Goal: Task Accomplishment & Management: Use online tool/utility

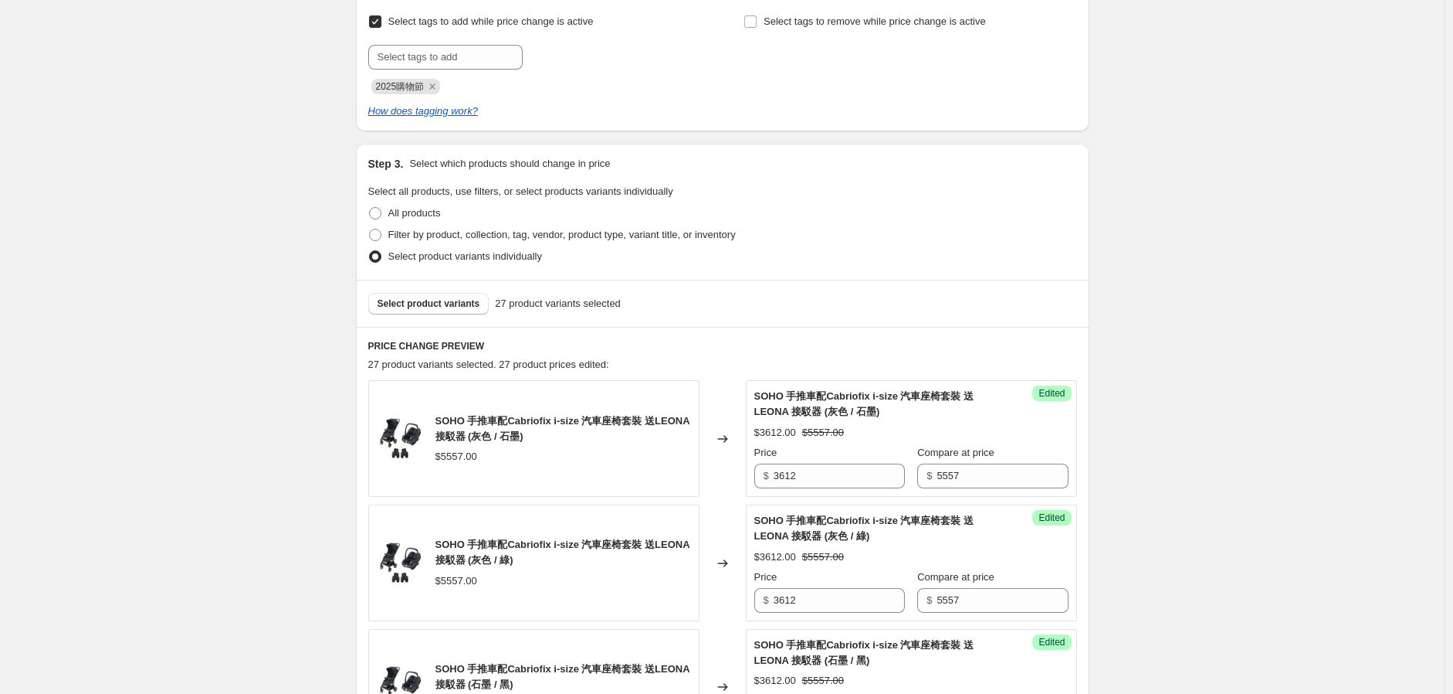
scroll to position [369, 0]
click at [454, 296] on span "Select product variants" at bounding box center [429, 302] width 103 height 12
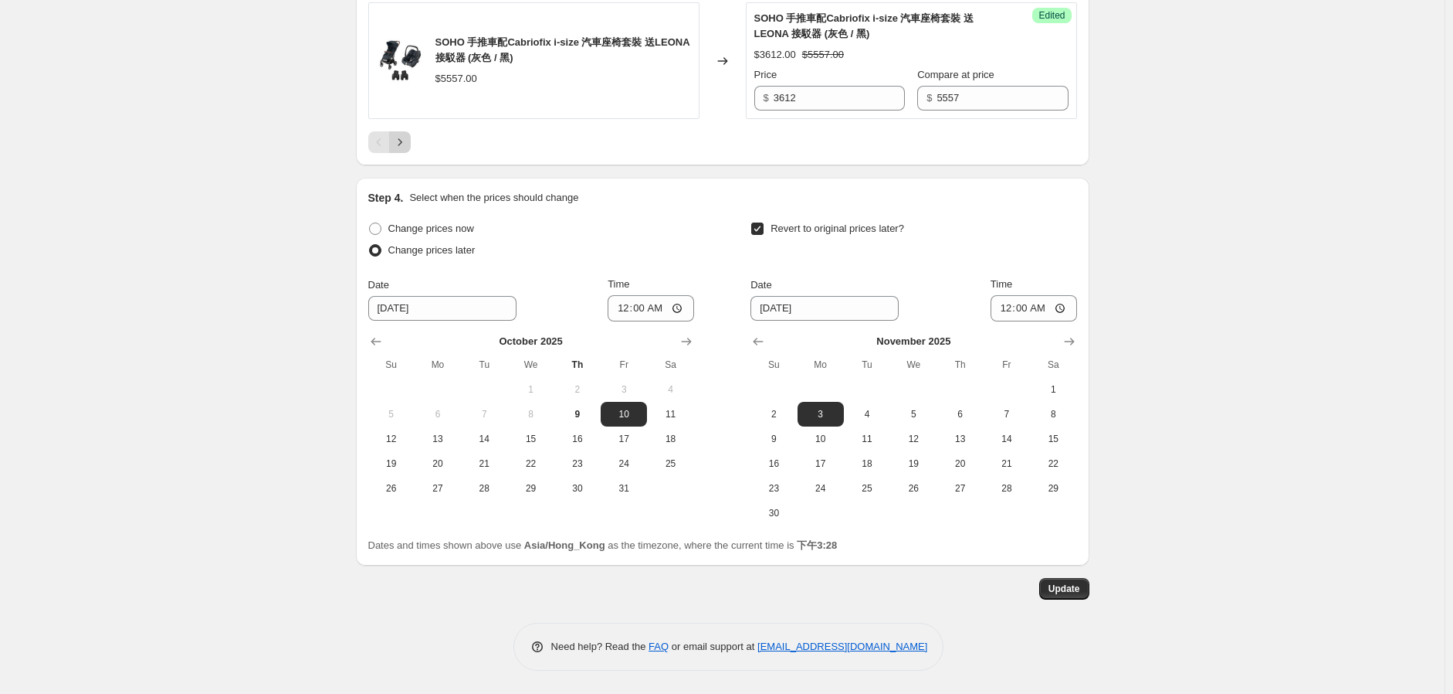
click at [394, 132] on button "Next" at bounding box center [400, 142] width 22 height 22
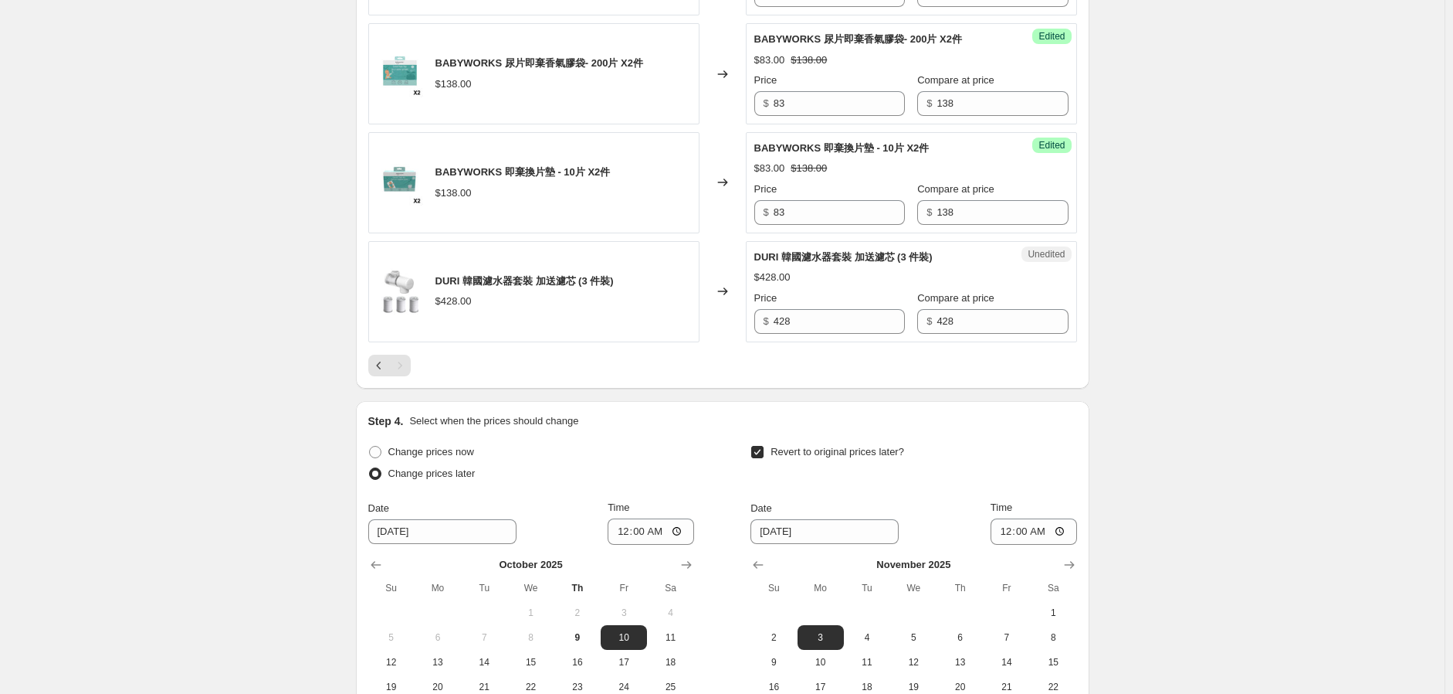
scroll to position [1056, 0]
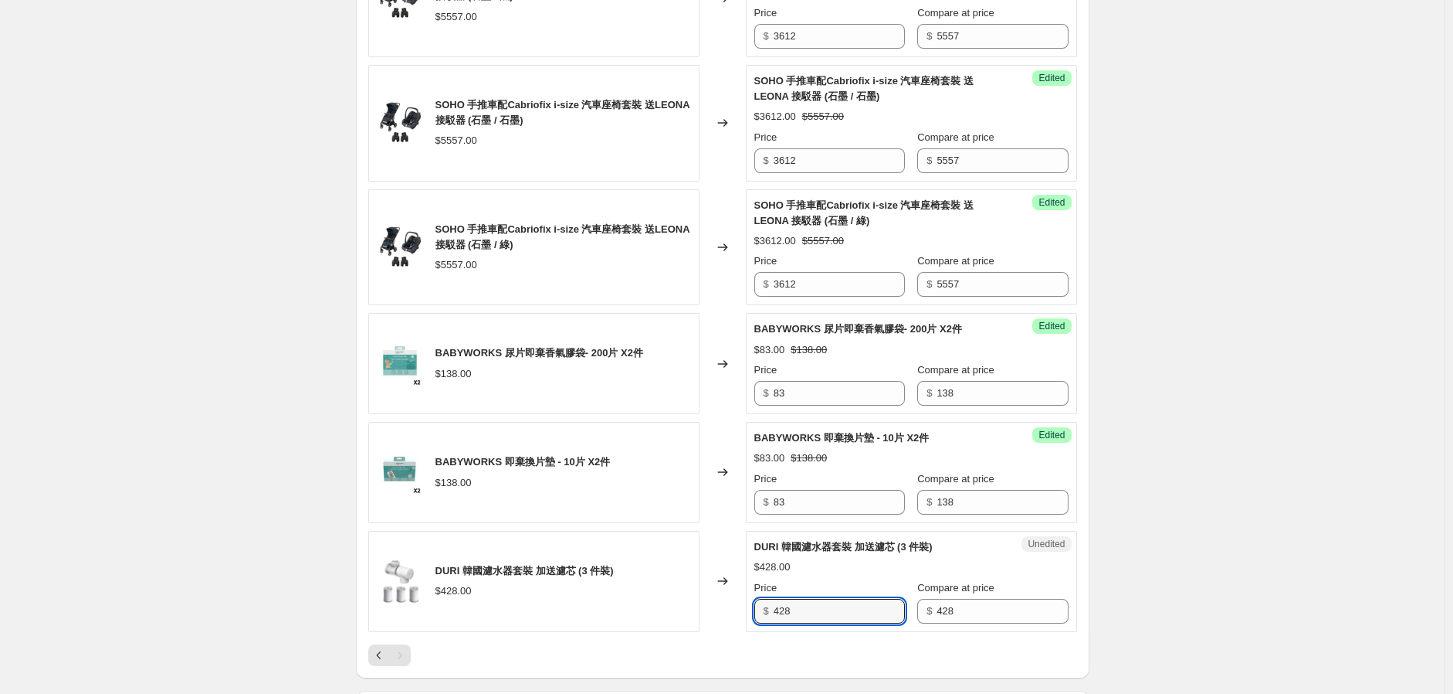
drag, startPoint x: 812, startPoint y: 603, endPoint x: 726, endPoint y: 619, distance: 87.9
click at [726, 619] on div "DURI 韓國濾水器套裝 加送濾芯 (3 件裝) $428.00 Changed to Unedited DURI 韓國濾水器套裝 加送濾芯 (3 件裝) $…" at bounding box center [722, 581] width 709 height 101
type input "299"
click at [1243, 473] on div "20251009_Shopping Festival Bundle. This page is ready 20251009_Shopping Festiva…" at bounding box center [722, 75] width 1445 height 2262
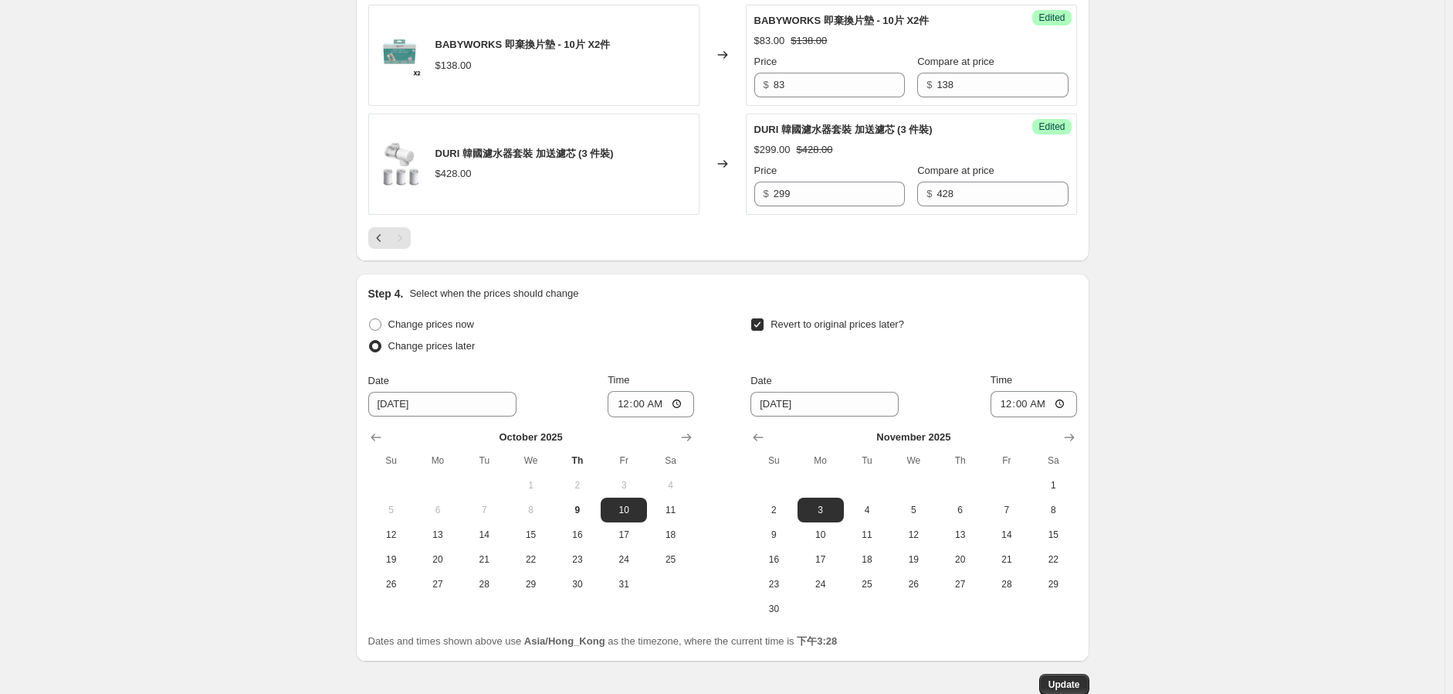
scroll to position [1657, 0]
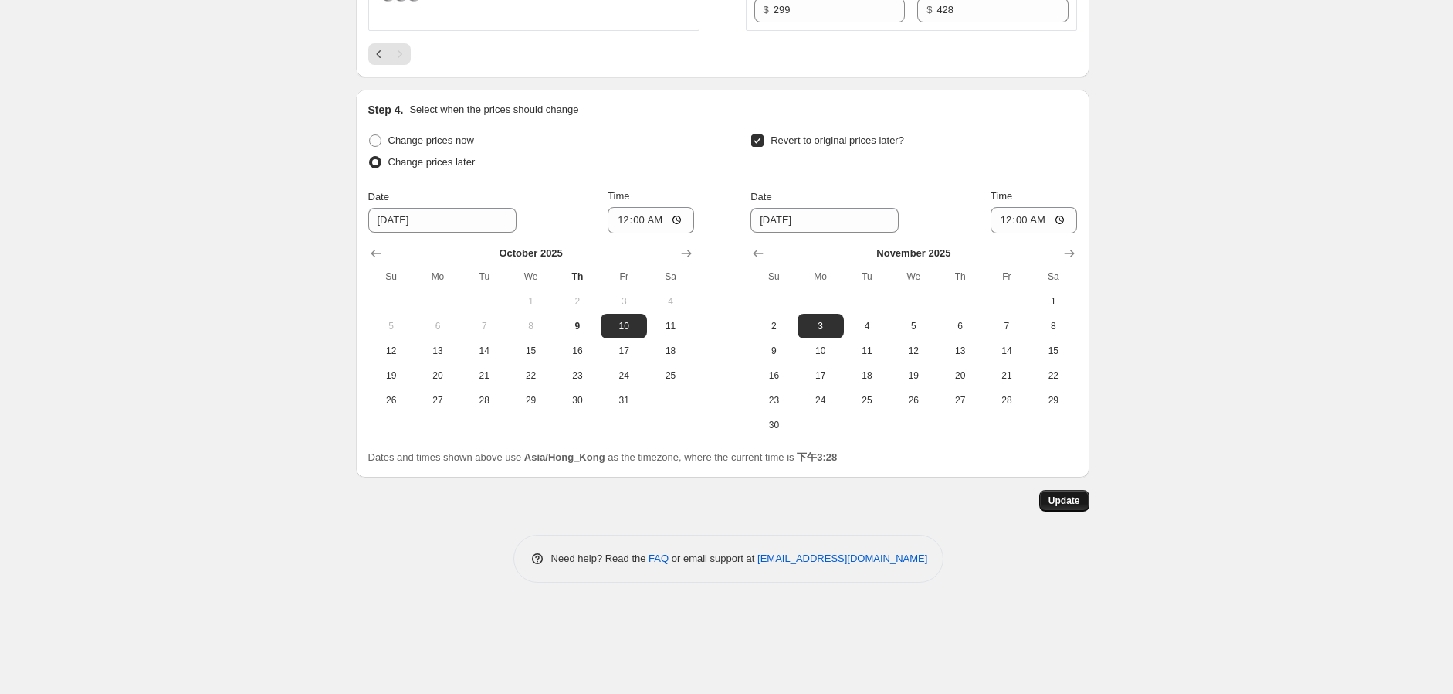
click at [1080, 497] on span "Update" at bounding box center [1065, 500] width 32 height 12
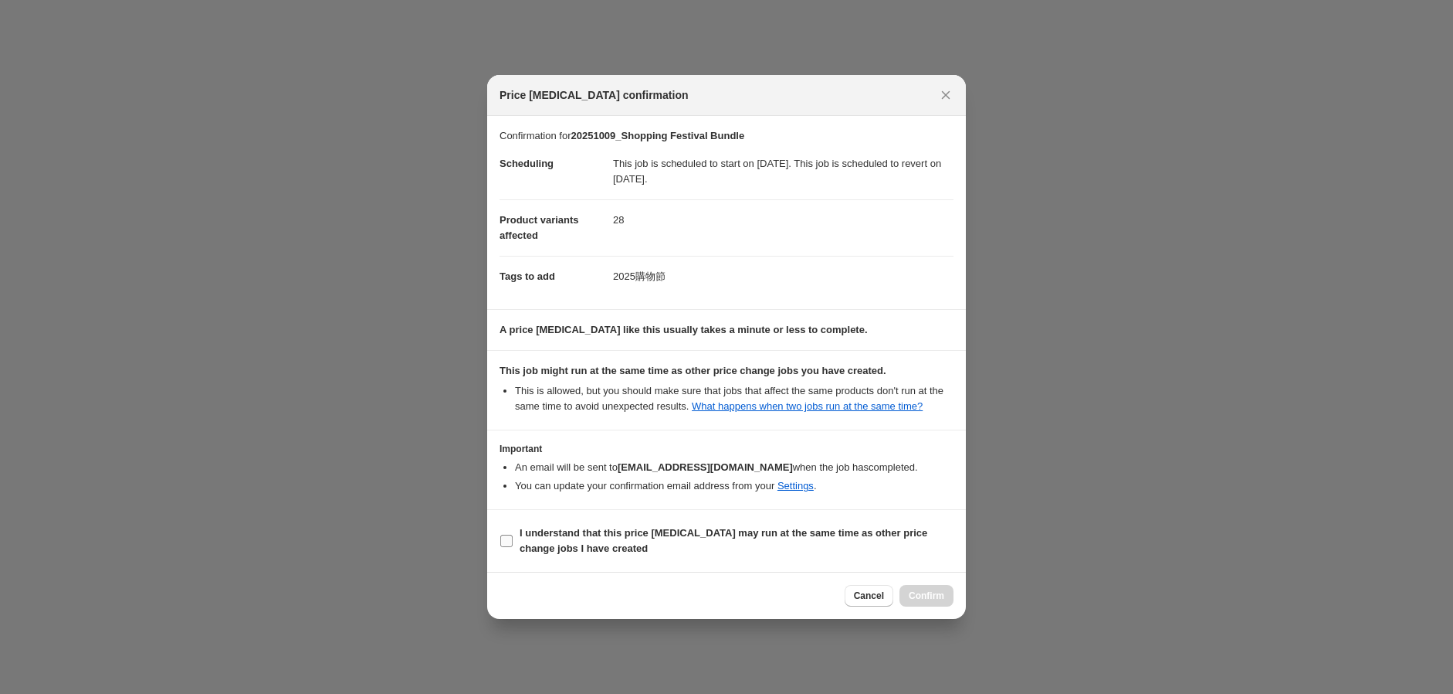
click at [574, 527] on b "I understand that this price [MEDICAL_DATA] may run at the same time as other p…" at bounding box center [724, 540] width 408 height 27
click at [513, 534] on input "I understand that this price [MEDICAL_DATA] may run at the same time as other p…" at bounding box center [506, 540] width 12 height 12
checkbox input "true"
drag, startPoint x: 945, startPoint y: 100, endPoint x: 945, endPoint y: 109, distance: 9.3
click at [945, 100] on icon "Close" at bounding box center [945, 94] width 15 height 15
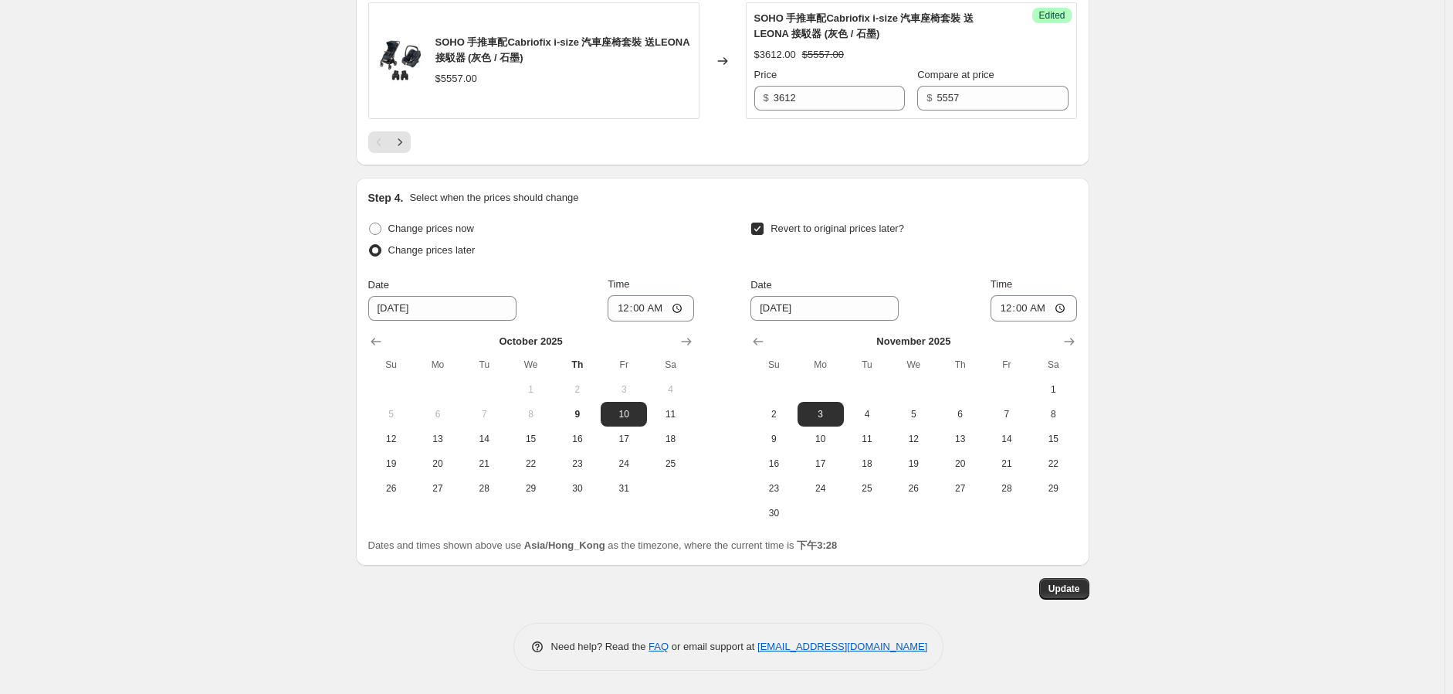
scroll to position [2935, 0]
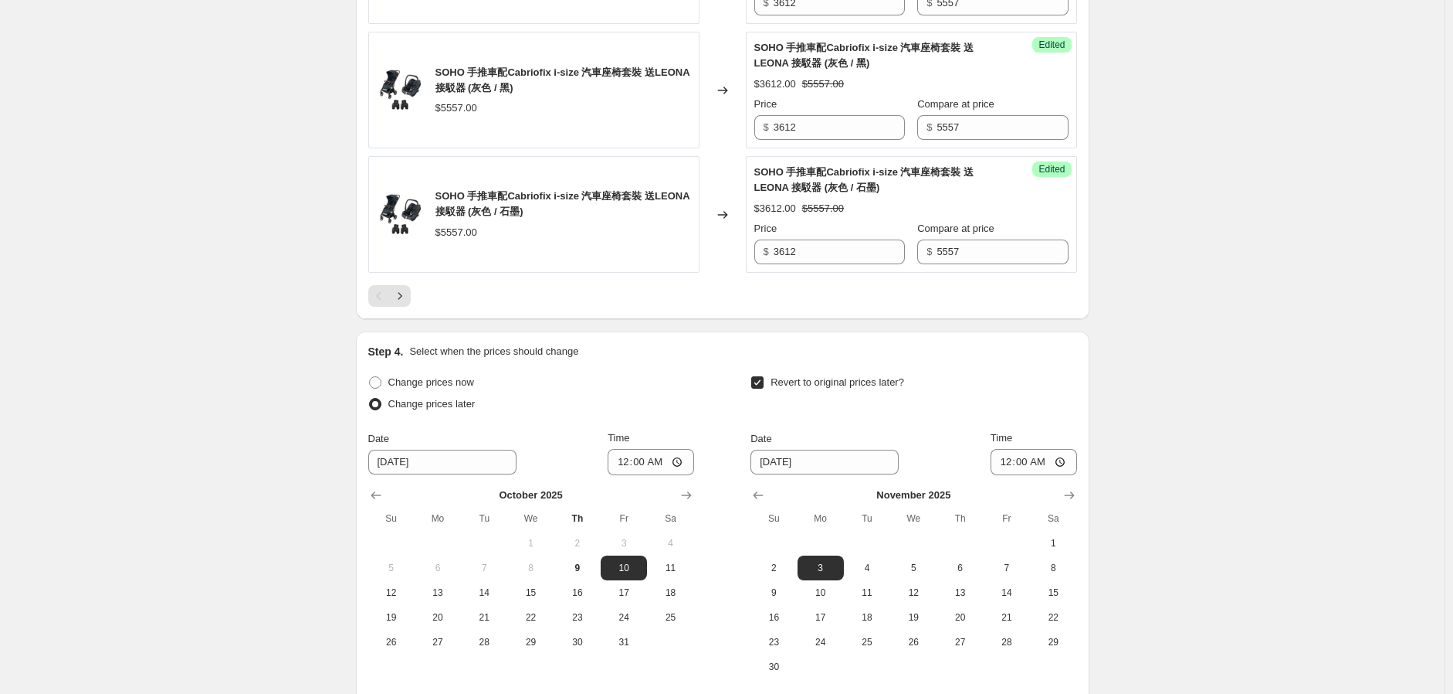
click at [402, 304] on icon "Next" at bounding box center [399, 295] width 15 height 15
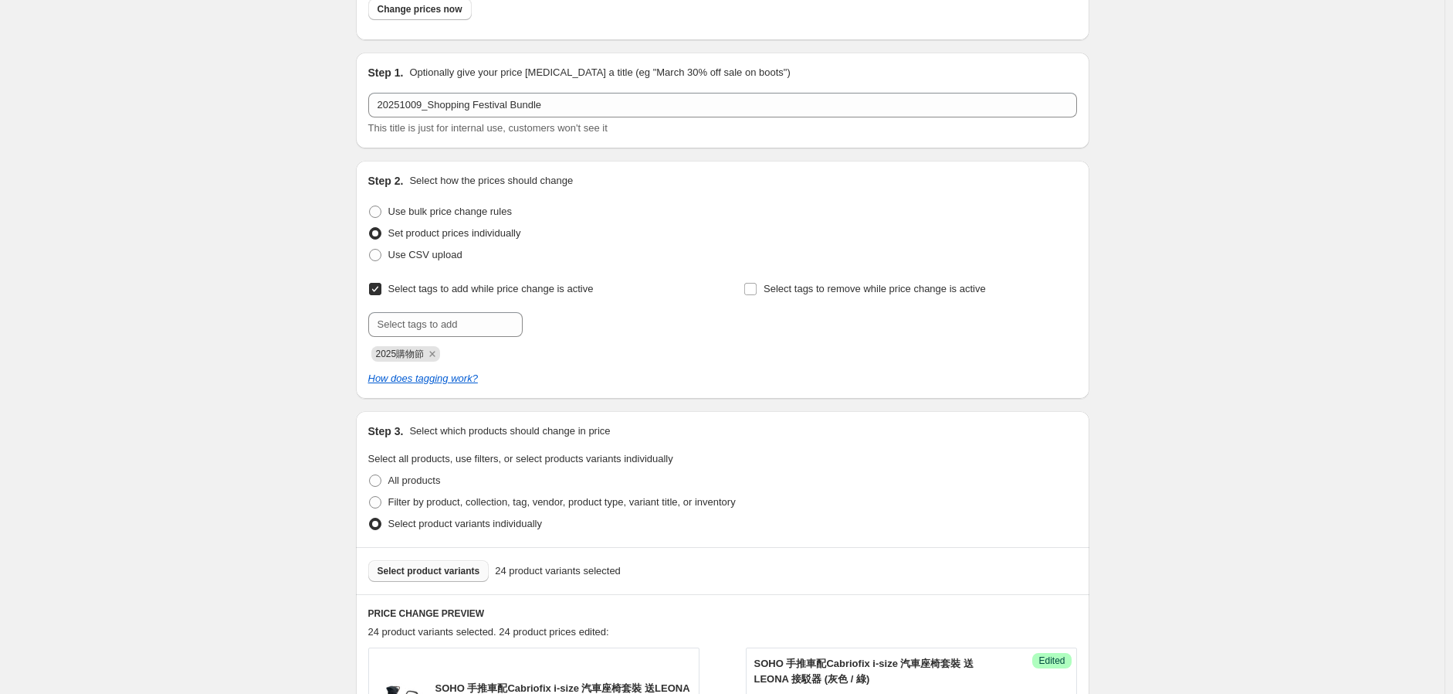
scroll to position [343, 0]
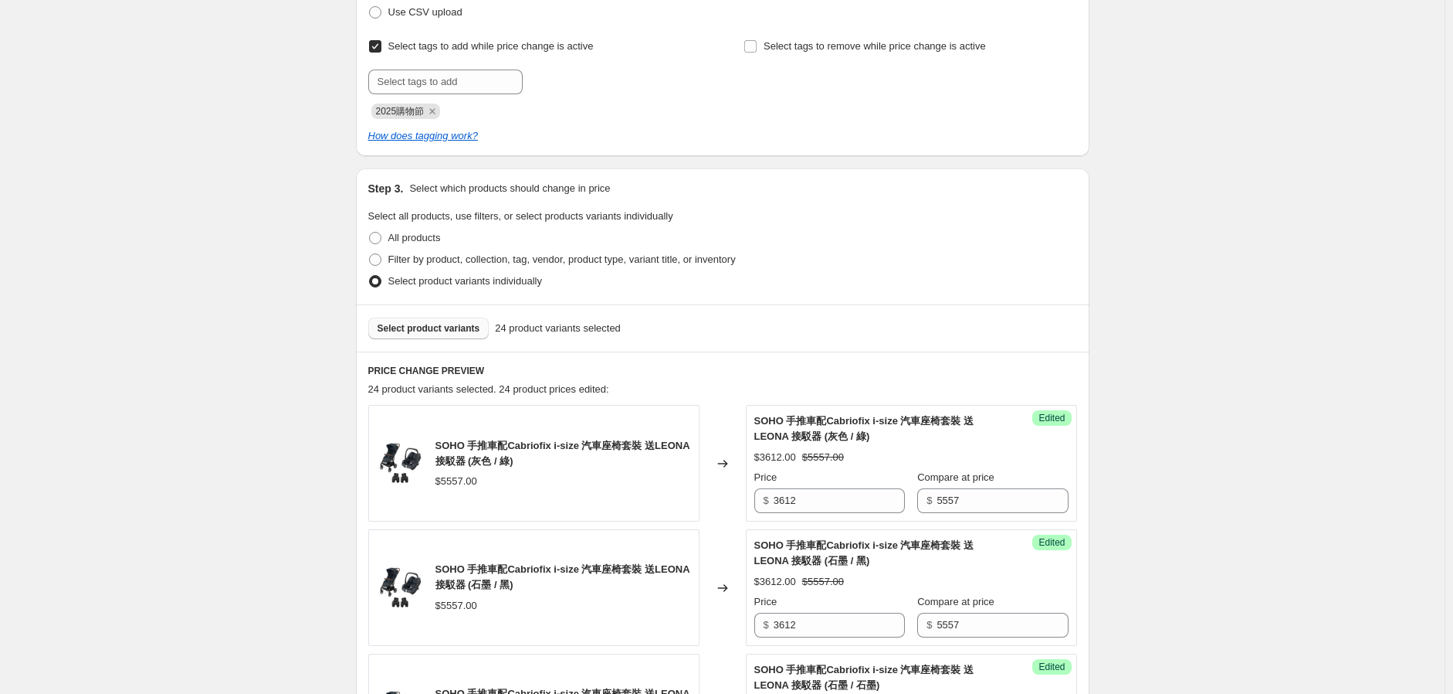
click at [426, 318] on button "Select product variants" at bounding box center [428, 328] width 121 height 22
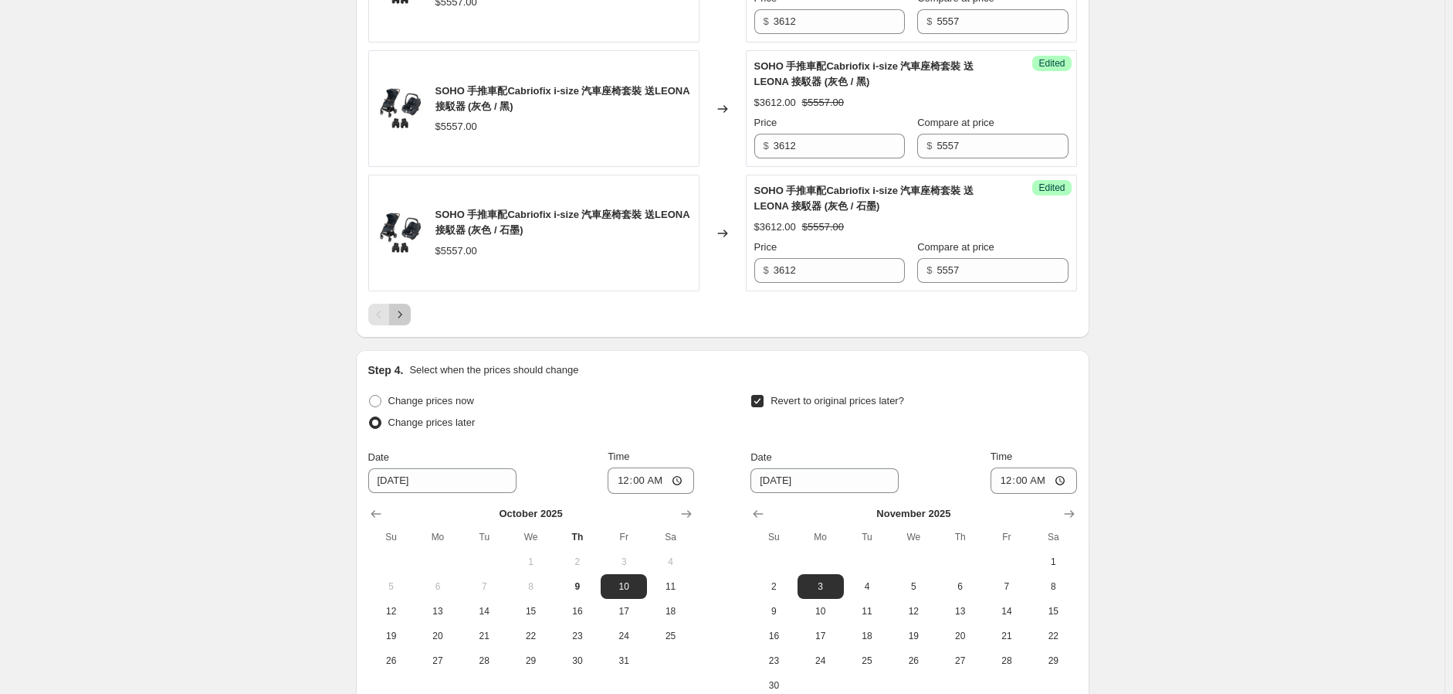
click at [408, 322] on icon "Next" at bounding box center [399, 314] width 15 height 15
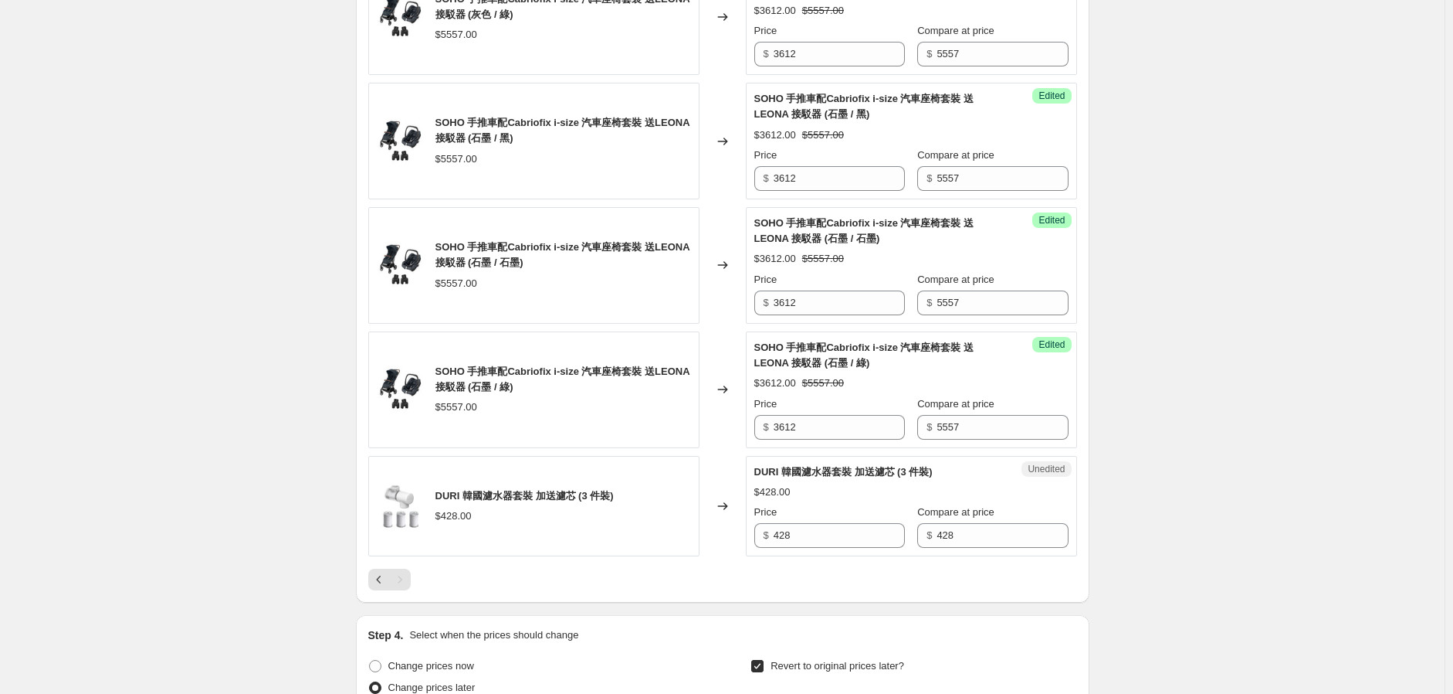
scroll to position [799, 0]
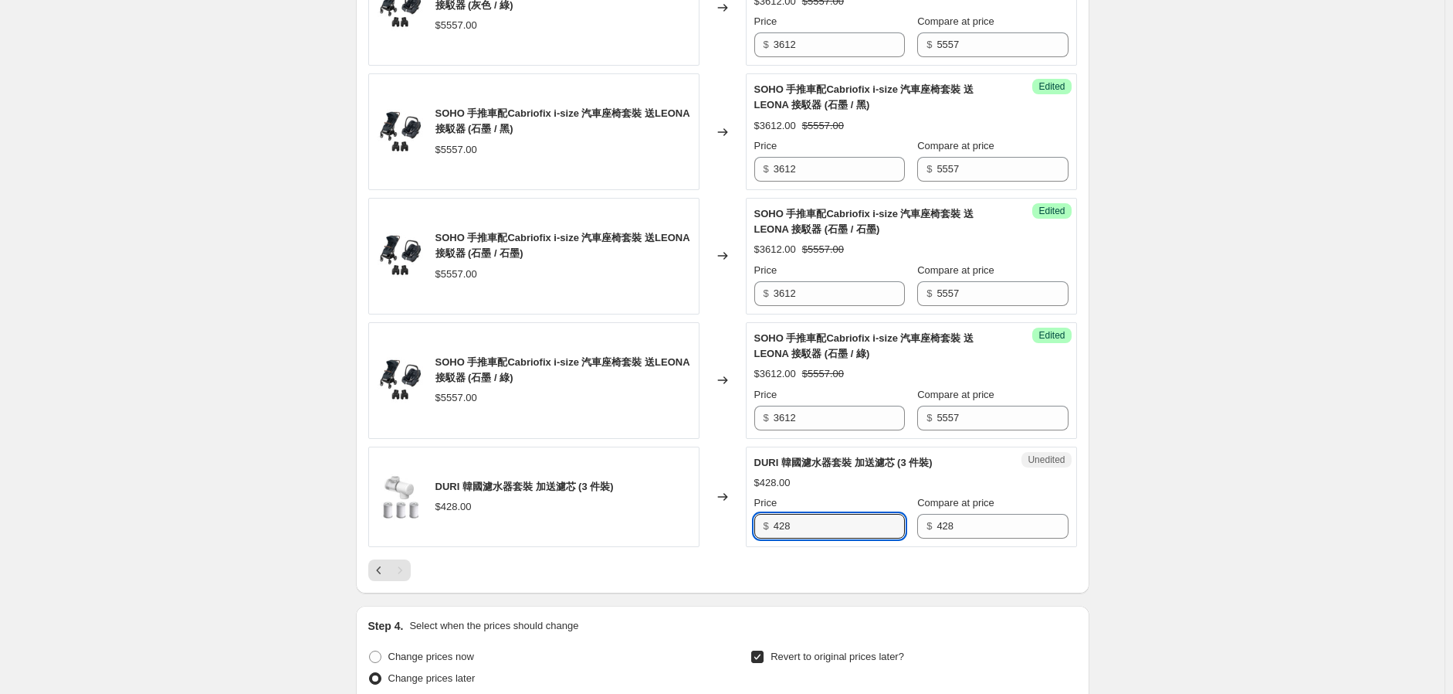
drag, startPoint x: 843, startPoint y: 527, endPoint x: 689, endPoint y: 538, distance: 154.1
click at [697, 531] on div "DURI 韓國濾水器套裝 加送濾芯 (3 件裝) $428.00 Changed to Unedited DURI 韓國濾水器套裝 加送濾芯 (3 件裝) $…" at bounding box center [722, 496] width 709 height 101
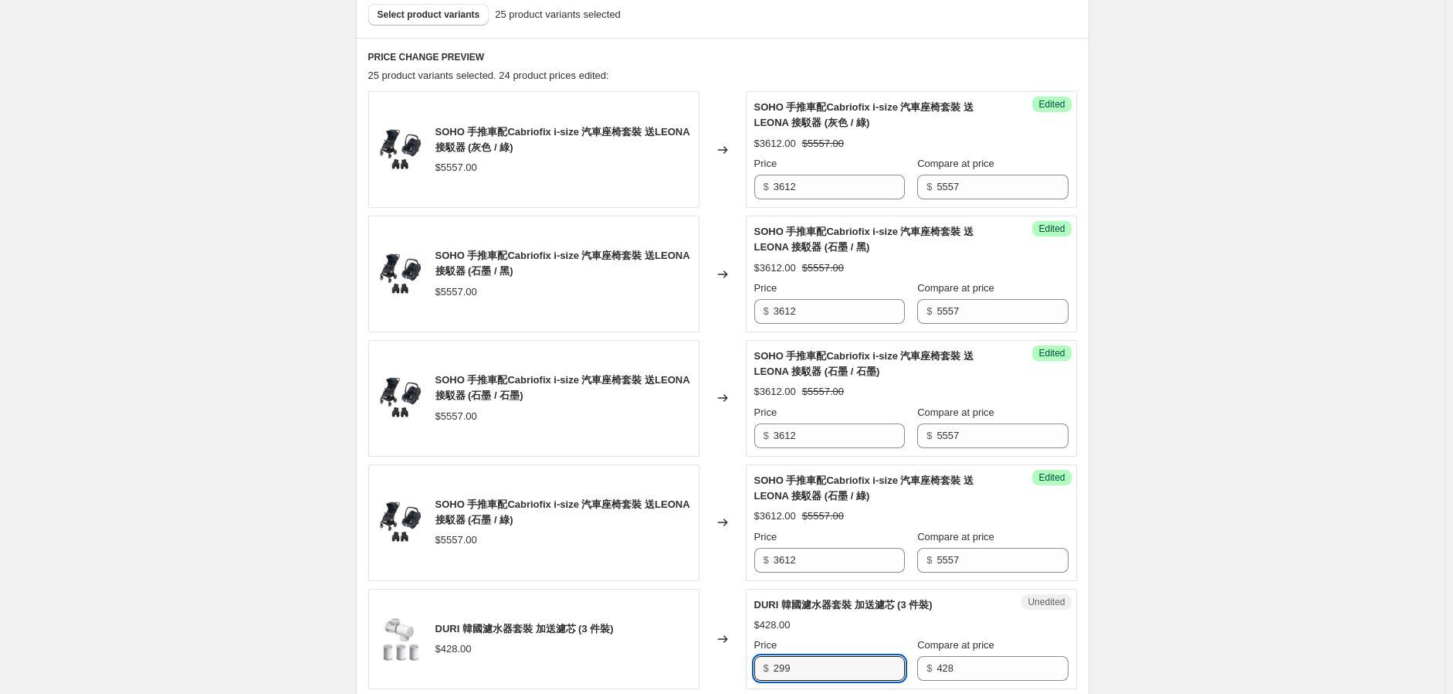
scroll to position [884, 0]
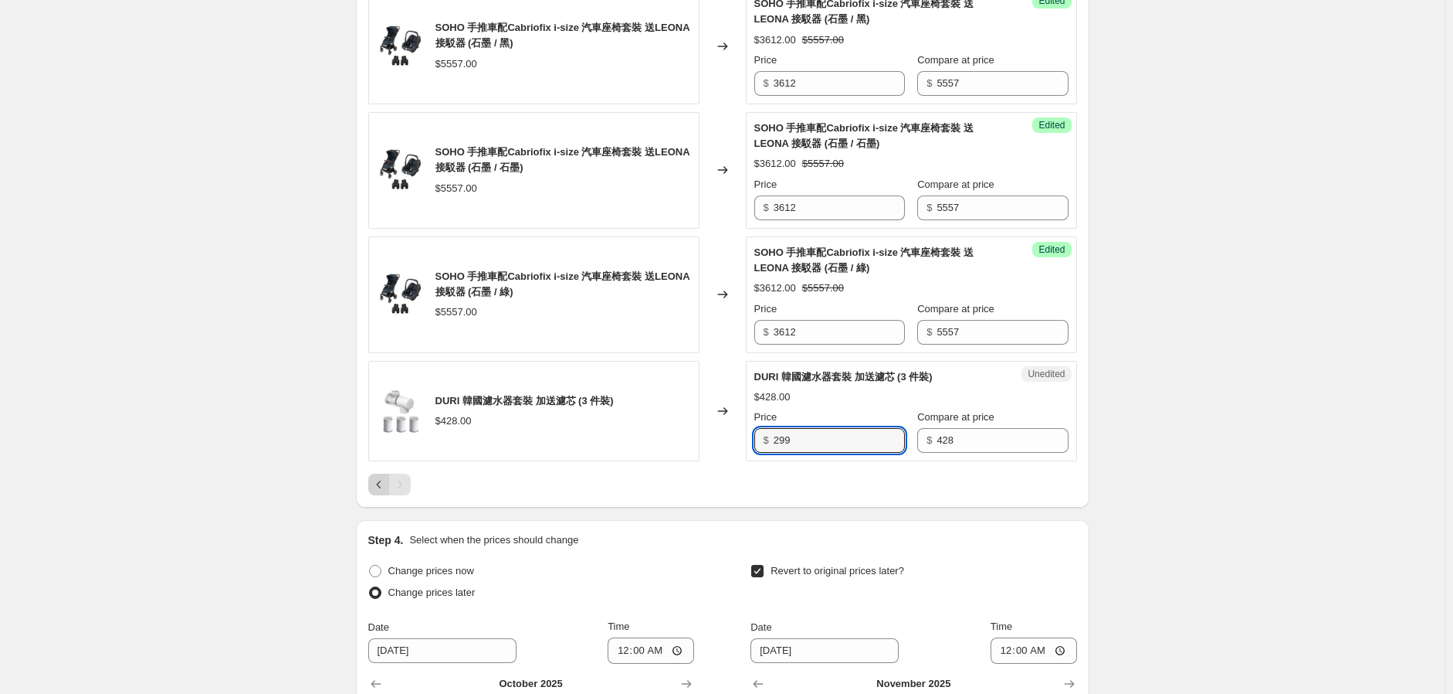
type input "299"
click at [380, 487] on icon "Previous" at bounding box center [378, 484] width 15 height 15
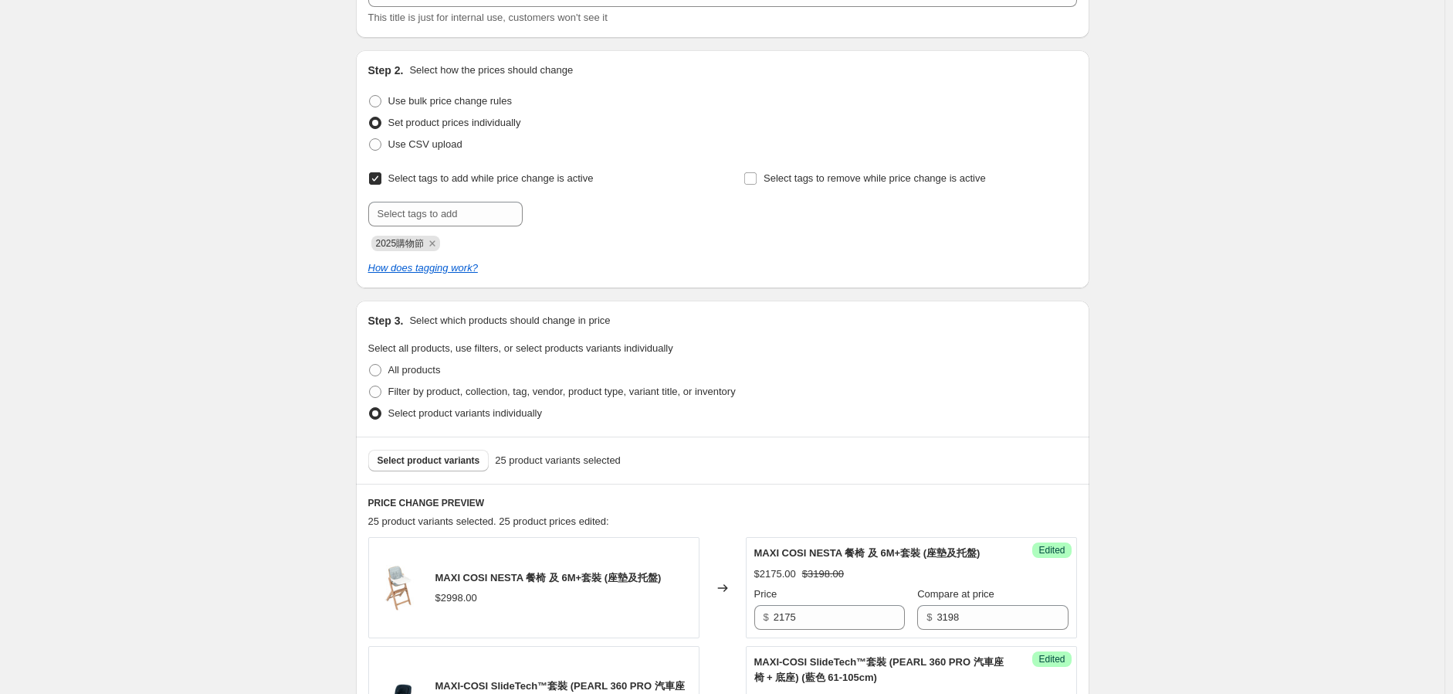
scroll to position [343, 0]
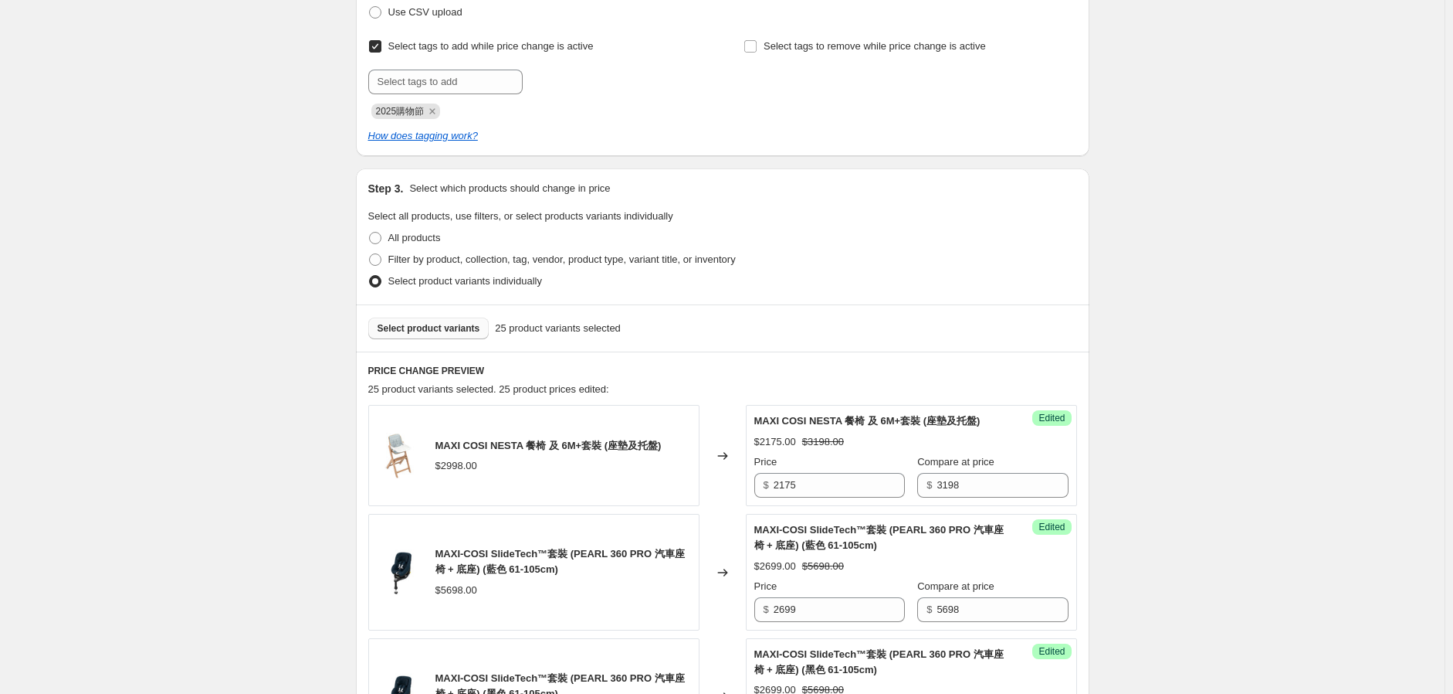
click at [432, 329] on span "Select product variants" at bounding box center [429, 328] width 103 height 12
click at [446, 331] on span "Select product variants" at bounding box center [429, 328] width 103 height 12
click at [433, 325] on span "Select product variants" at bounding box center [429, 328] width 103 height 12
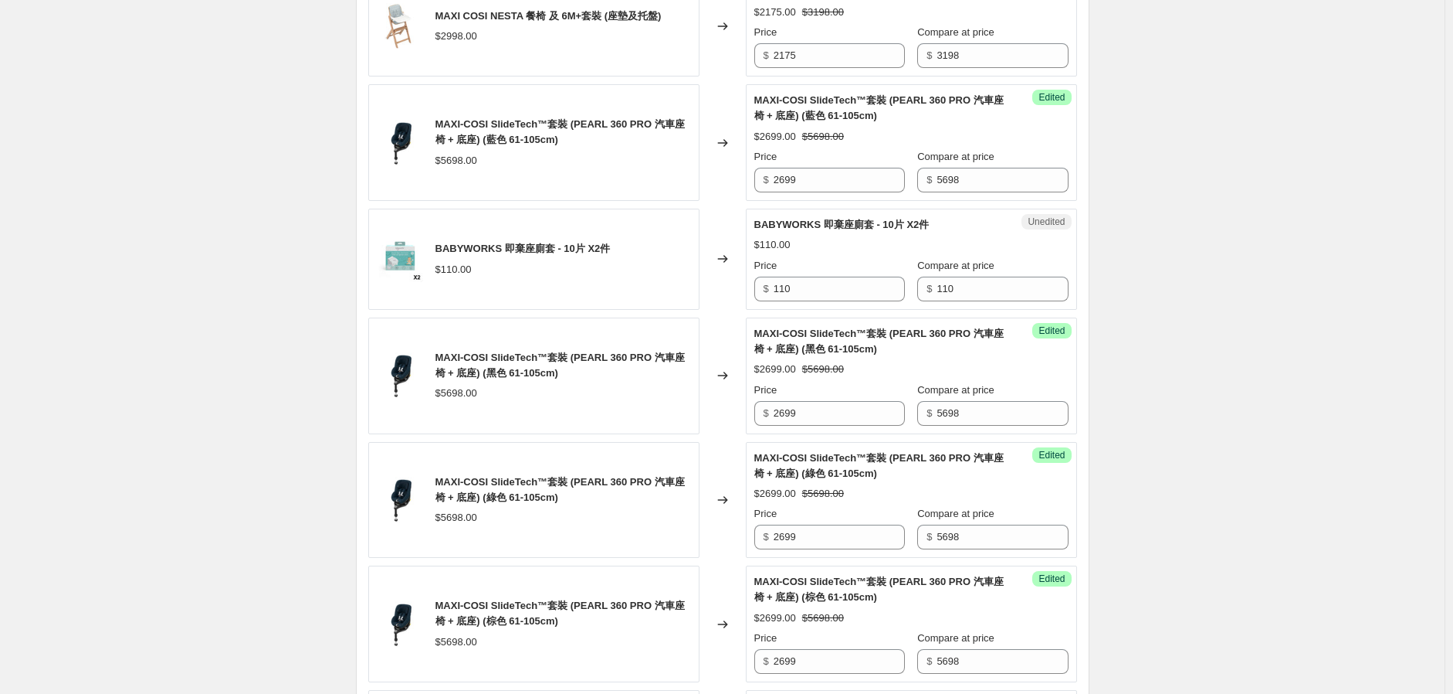
scroll to position [686, 0]
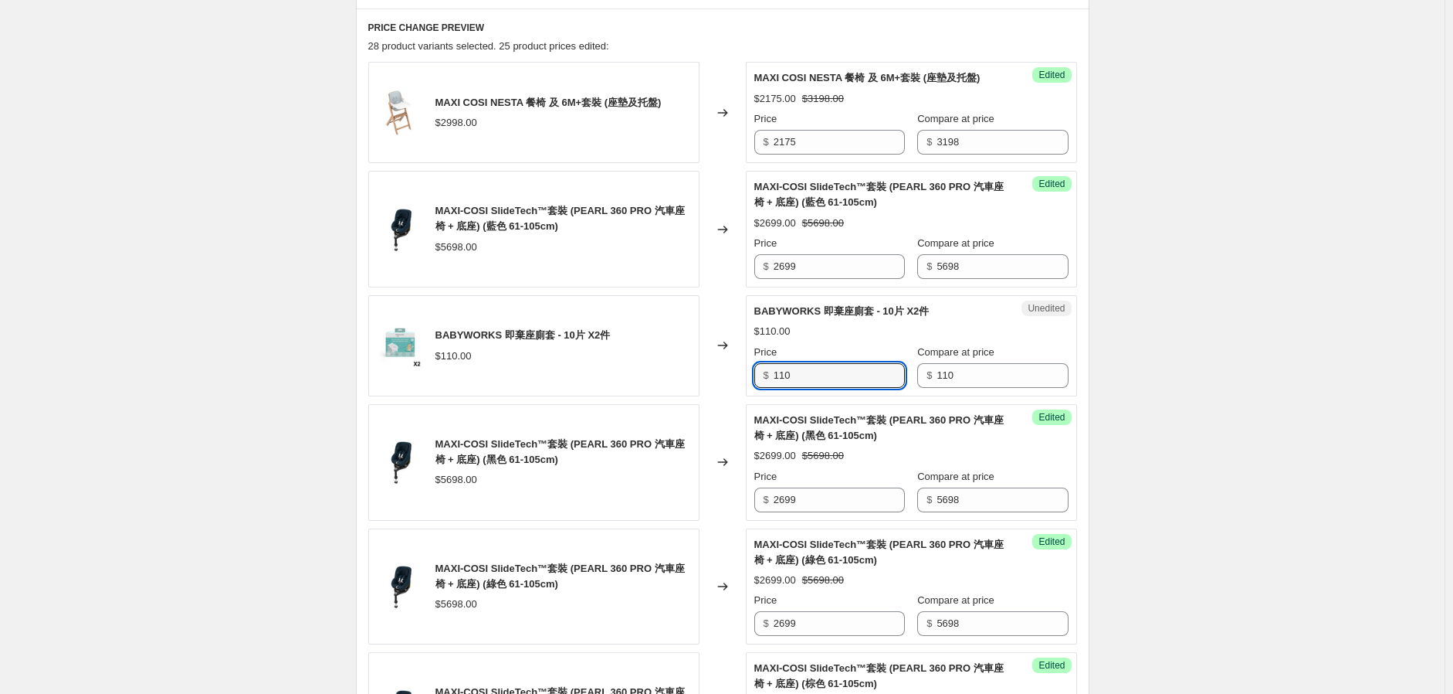
drag, startPoint x: 829, startPoint y: 402, endPoint x: 735, endPoint y: 402, distance: 93.5
click at [738, 396] on div "BABYWORKS 即棄座廁套 - 10片 X2件 $110.00 Changed to Unedited BABYWORKS 即棄座廁套 - 10片 X2件…" at bounding box center [722, 345] width 709 height 101
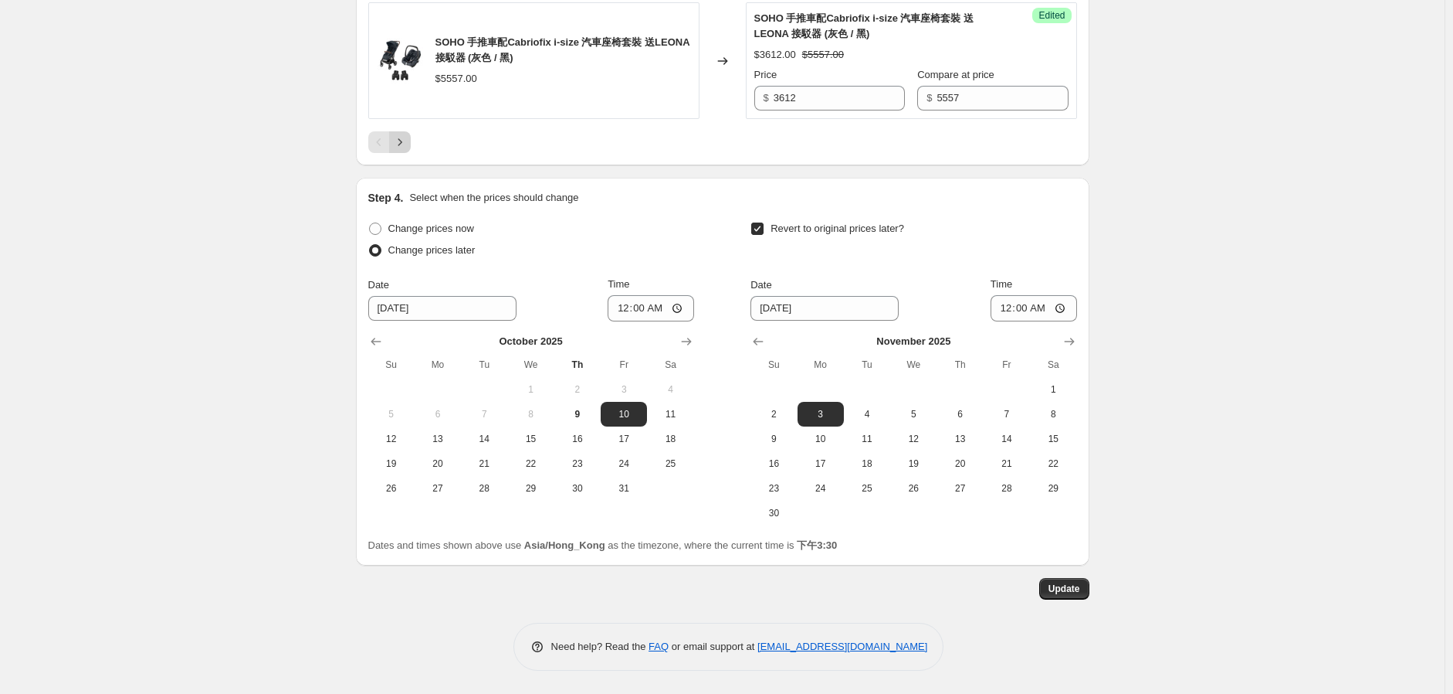
type input "83"
click at [408, 143] on icon "Next" at bounding box center [399, 141] width 15 height 15
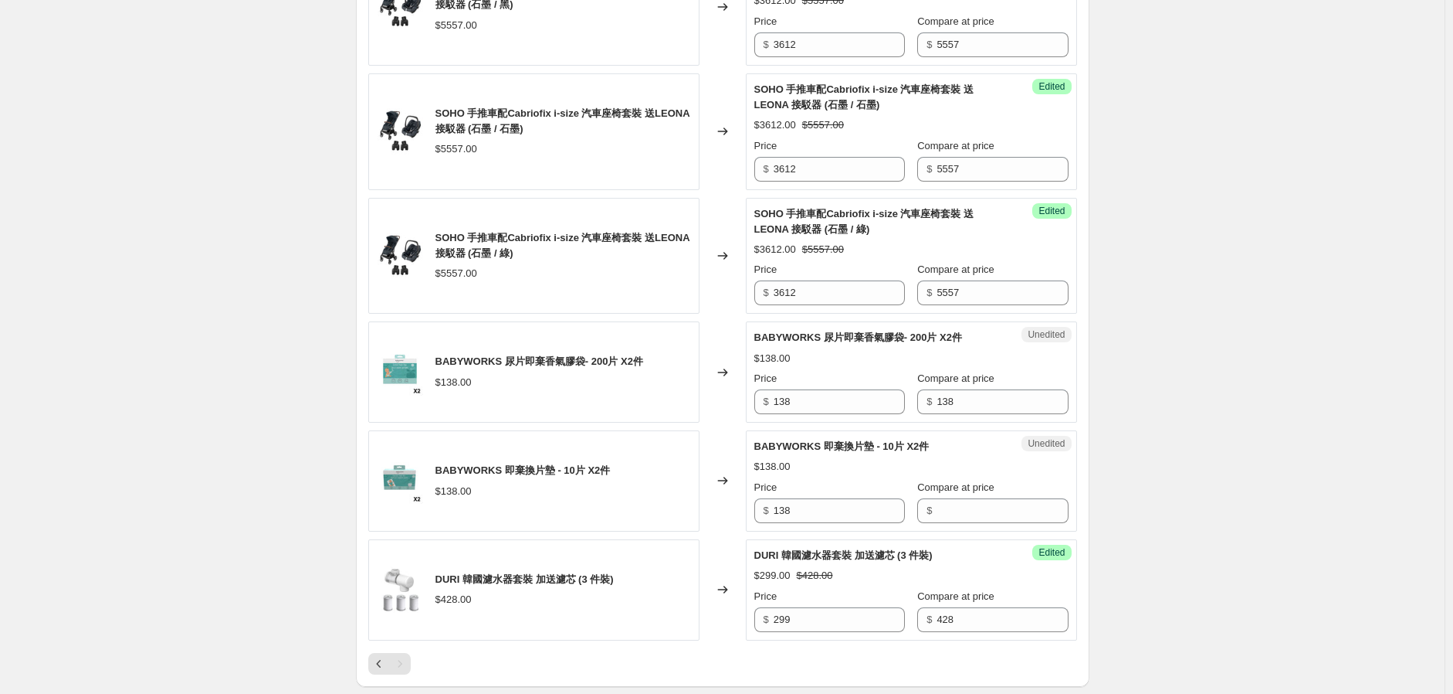
scroll to position [1056, 0]
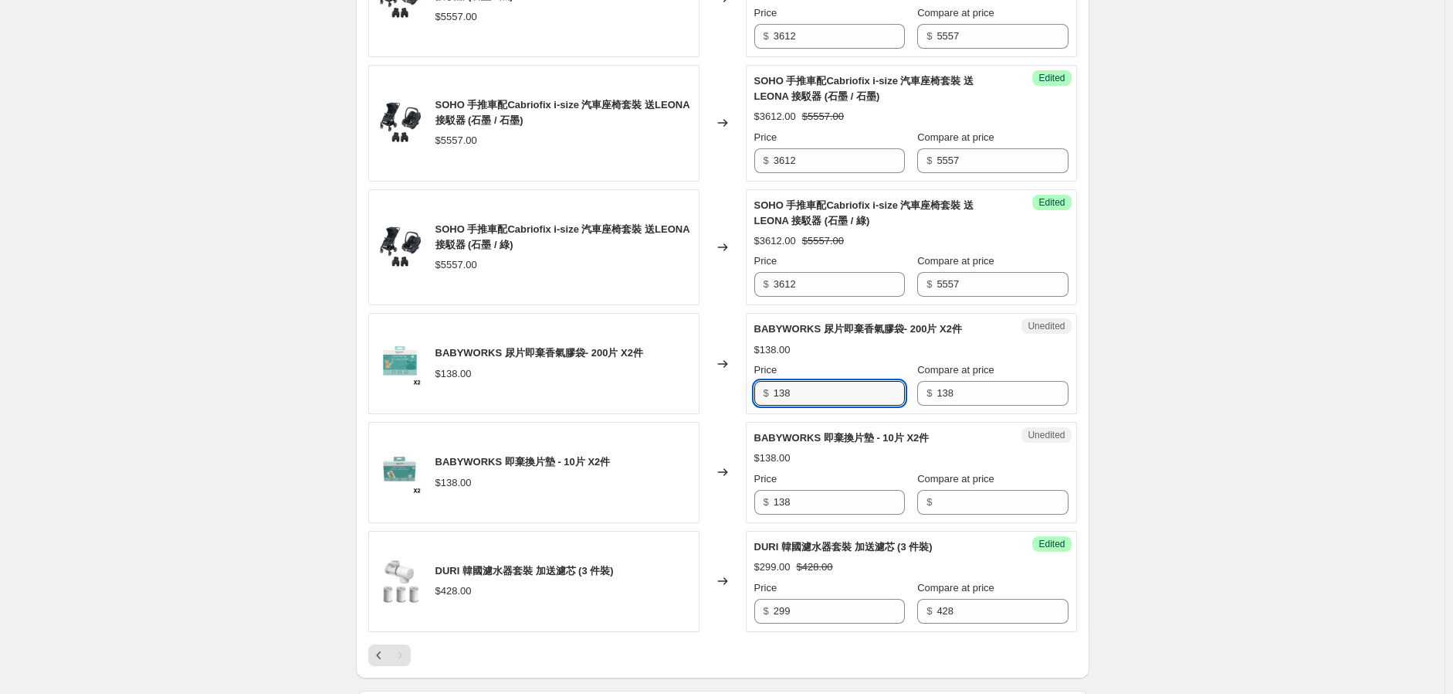
drag, startPoint x: 755, startPoint y: 397, endPoint x: 715, endPoint y: 412, distance: 42.0
click at [717, 412] on div "BABYWORKS 尿片即棄香氣膠袋- 200片 X2件 $138.00 Changed to Unedited BABYWORKS 尿片即棄香氣膠袋- 20…" at bounding box center [722, 363] width 709 height 101
type input "83"
drag, startPoint x: 799, startPoint y: 500, endPoint x: 705, endPoint y: 512, distance: 94.2
click at [707, 512] on div "BABYWORKS 即棄換片墊 - 10片 X2件 $138.00 Changed to Unedited BABYWORKS 即棄換片墊 - 10片 X2件…" at bounding box center [722, 472] width 709 height 101
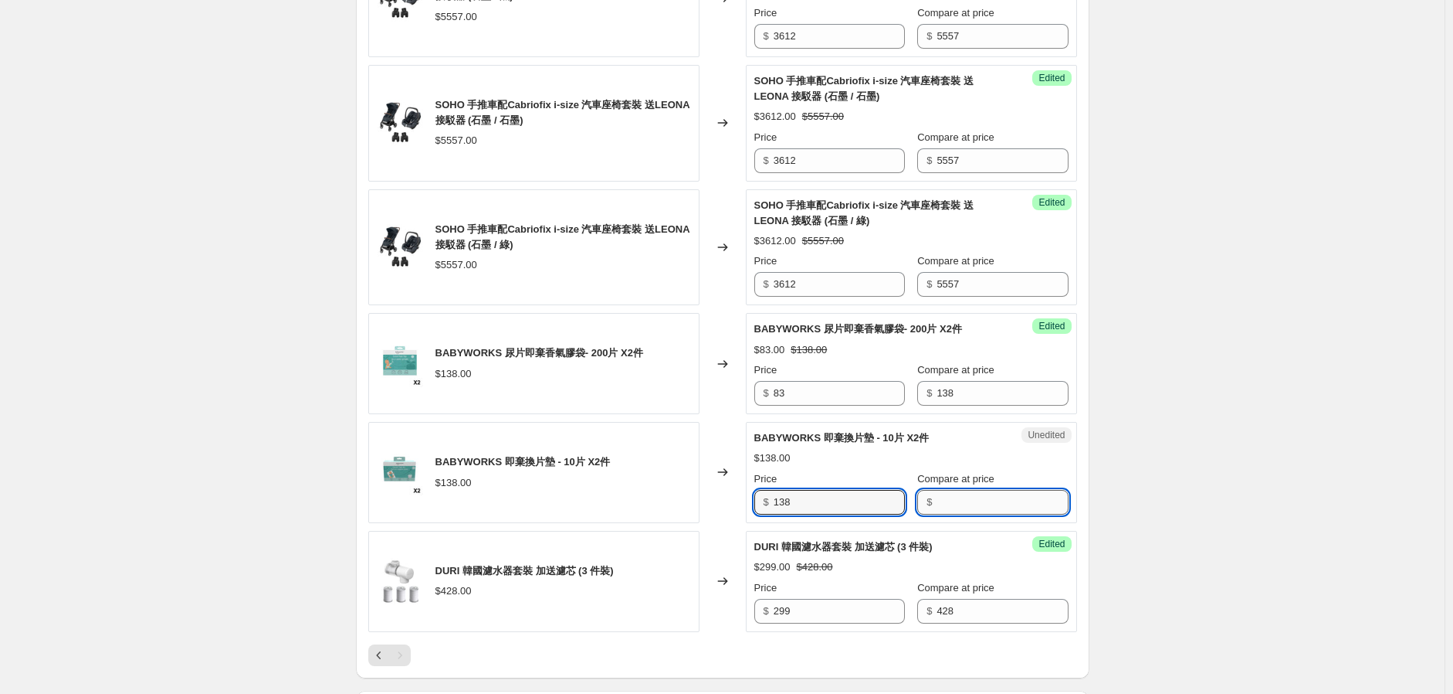
click at [956, 498] on input "Compare at price" at bounding box center [1002, 502] width 131 height 25
type input "139"
drag, startPoint x: 844, startPoint y: 503, endPoint x: 686, endPoint y: 524, distance: 159.8
click at [687, 523] on div "SOHO 手推車配Cabriofix i-size 汽車座椅套裝 送LEONA 接駁器 (灰色 / 石墨) $5557.00 Changed to Succe…" at bounding box center [722, 161] width 709 height 939
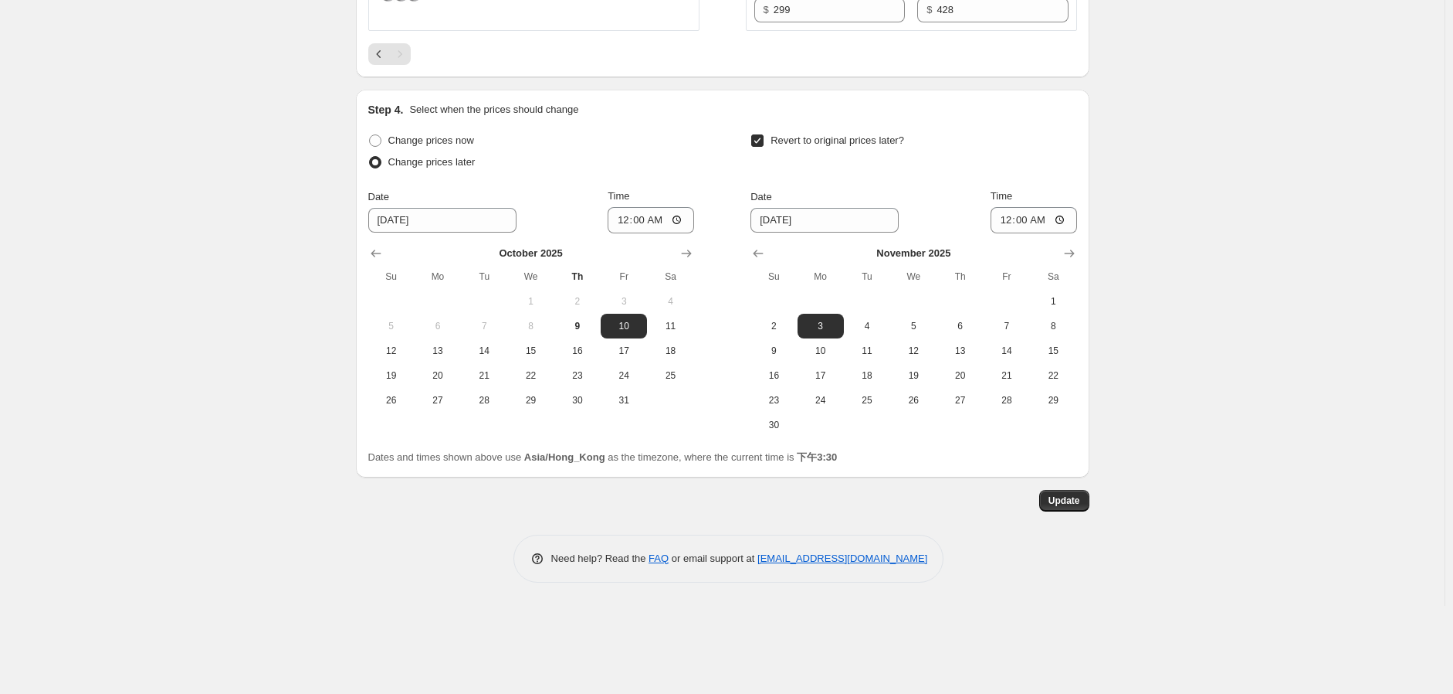
scroll to position [1141, 0]
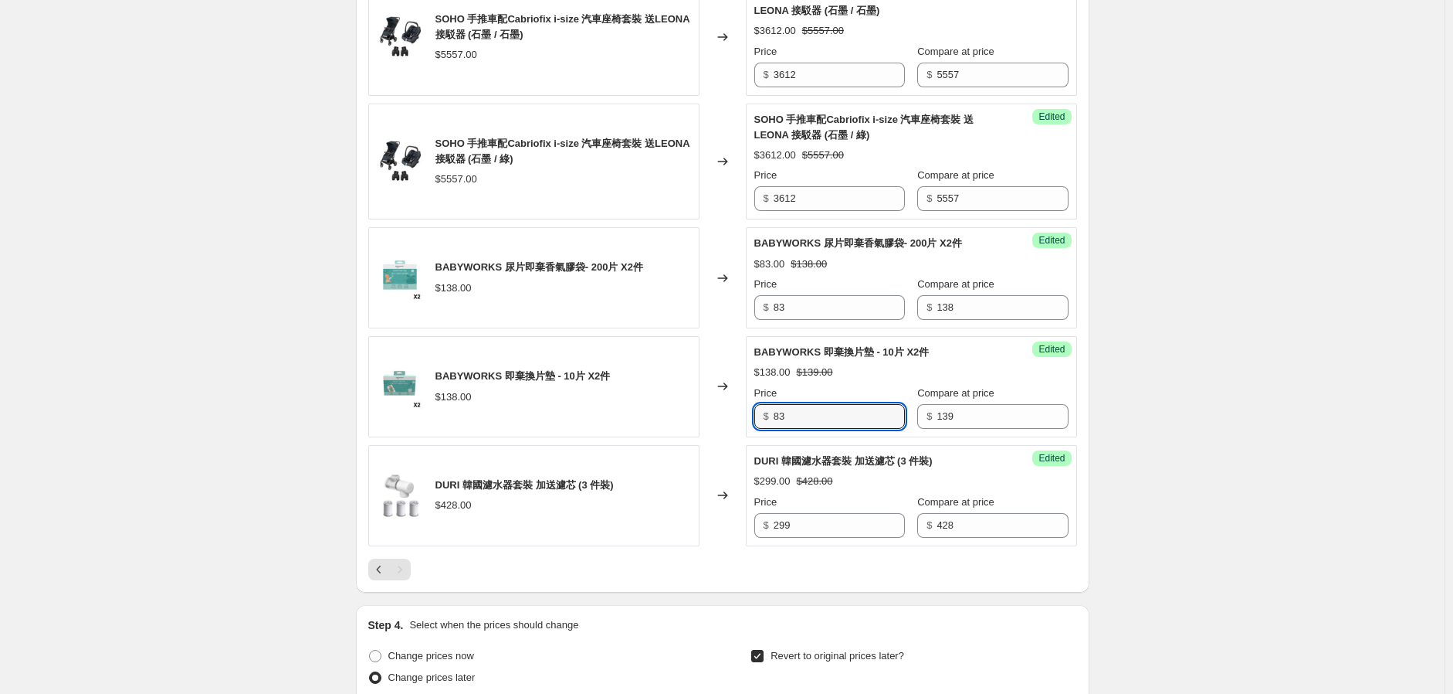
type input "83"
click at [854, 401] on div "Price $ 83" at bounding box center [830, 406] width 151 height 43
click at [858, 412] on input "83" at bounding box center [839, 416] width 131 height 25
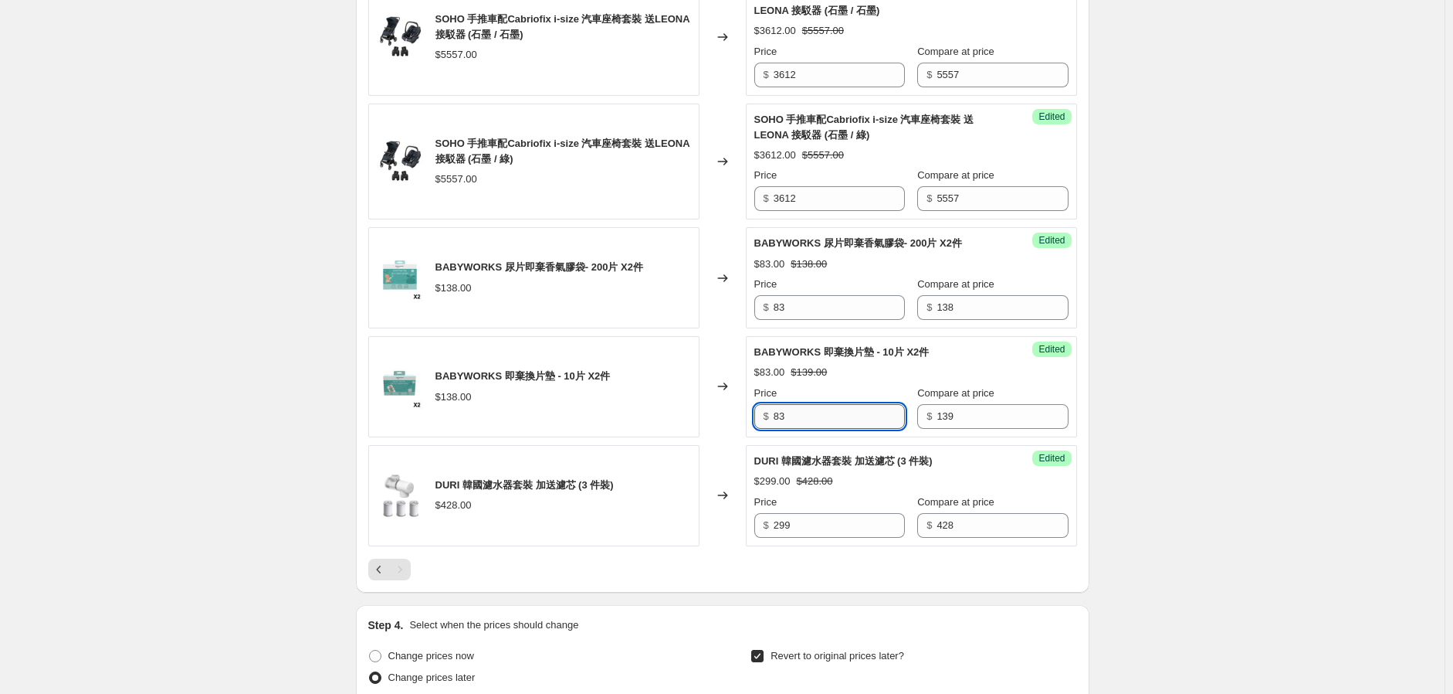
click at [843, 410] on input "83" at bounding box center [839, 416] width 131 height 25
click at [991, 621] on div "Step 4. Select when the prices should change" at bounding box center [722, 624] width 709 height 15
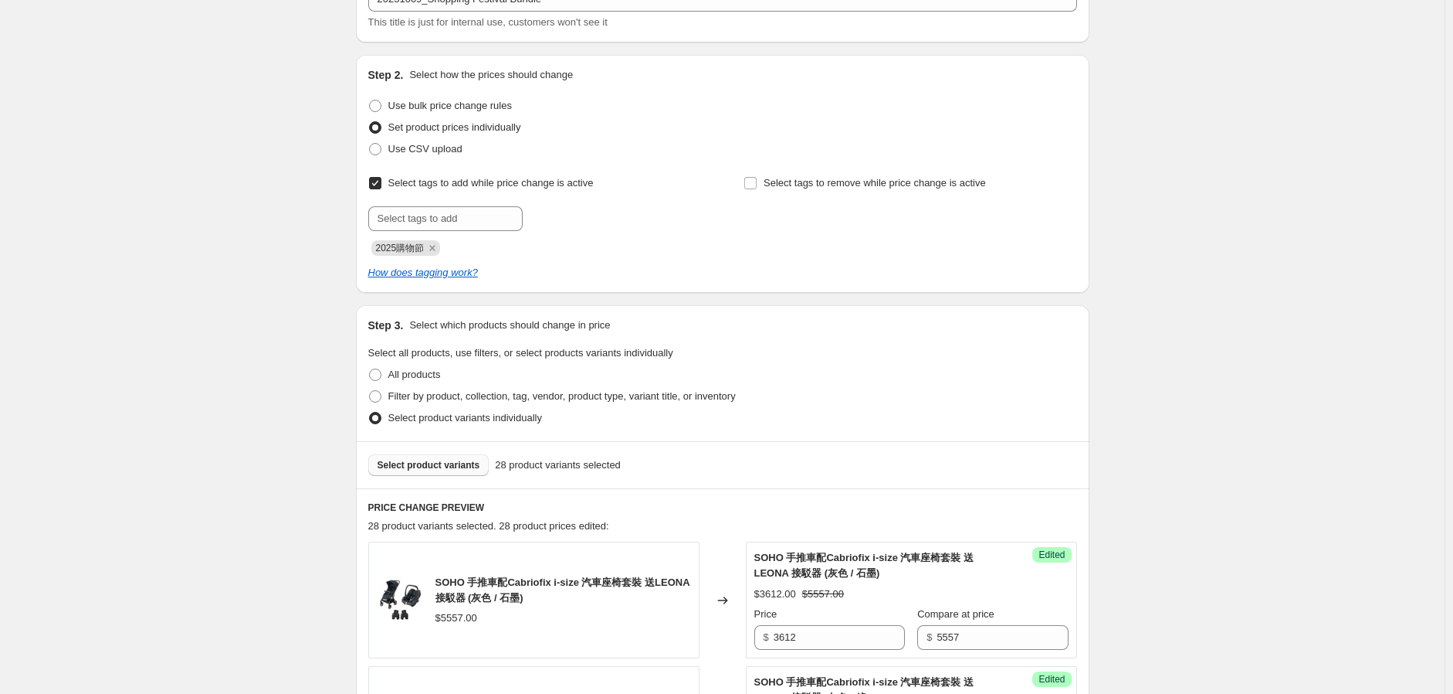
scroll to position [198, 0]
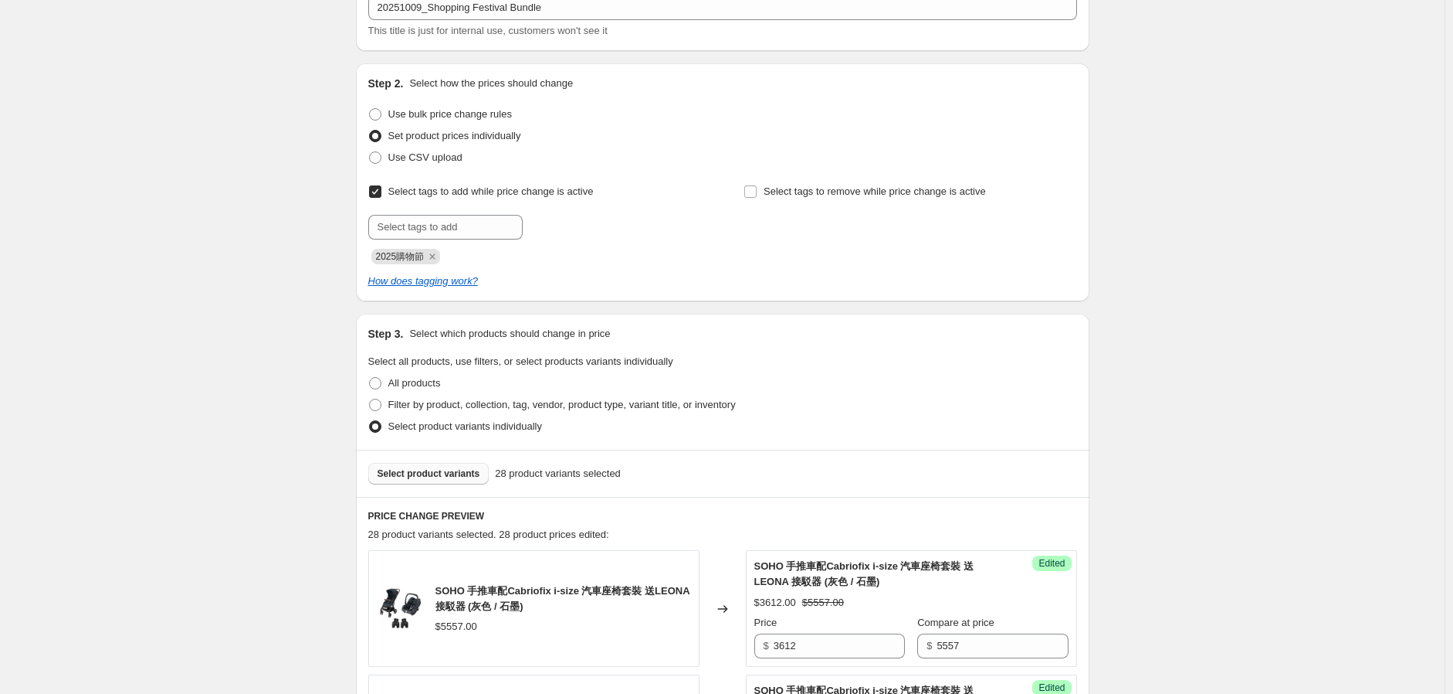
click at [398, 479] on button "Select product variants" at bounding box center [428, 474] width 121 height 22
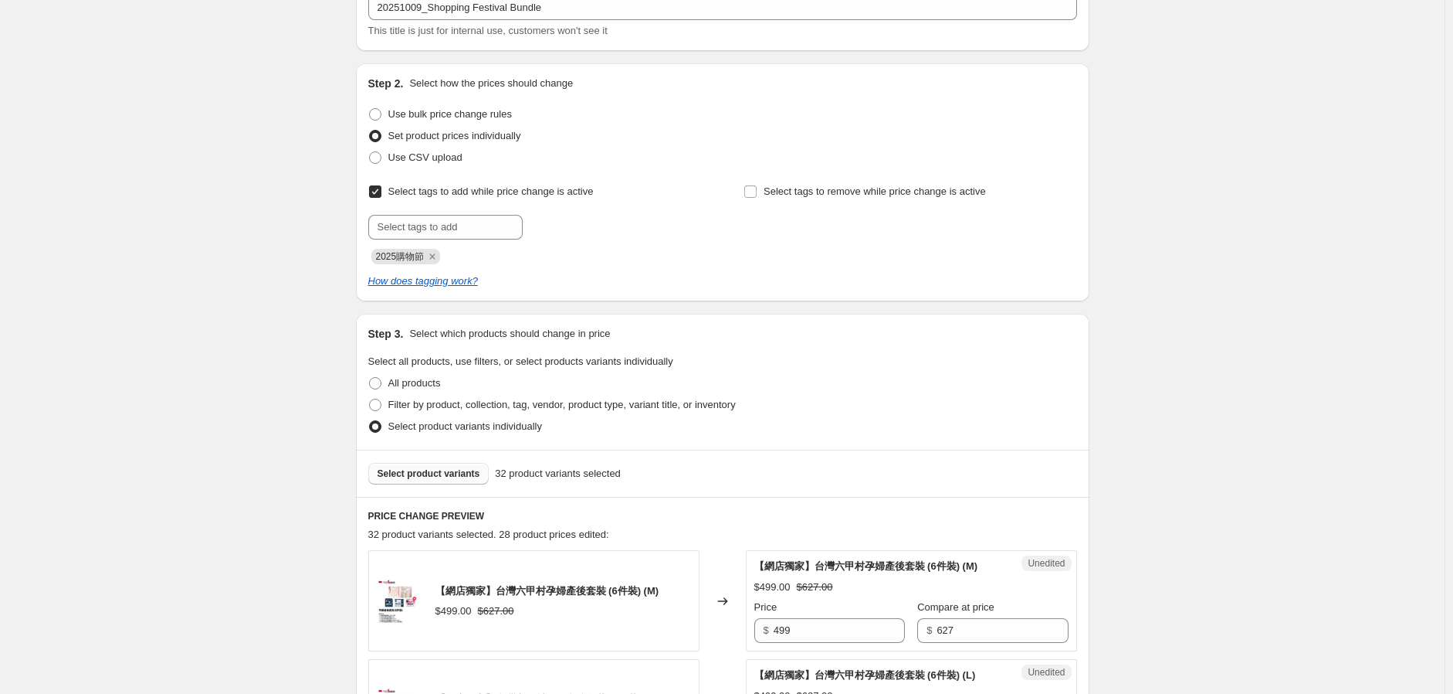
click at [460, 476] on span "Select product variants" at bounding box center [429, 473] width 103 height 12
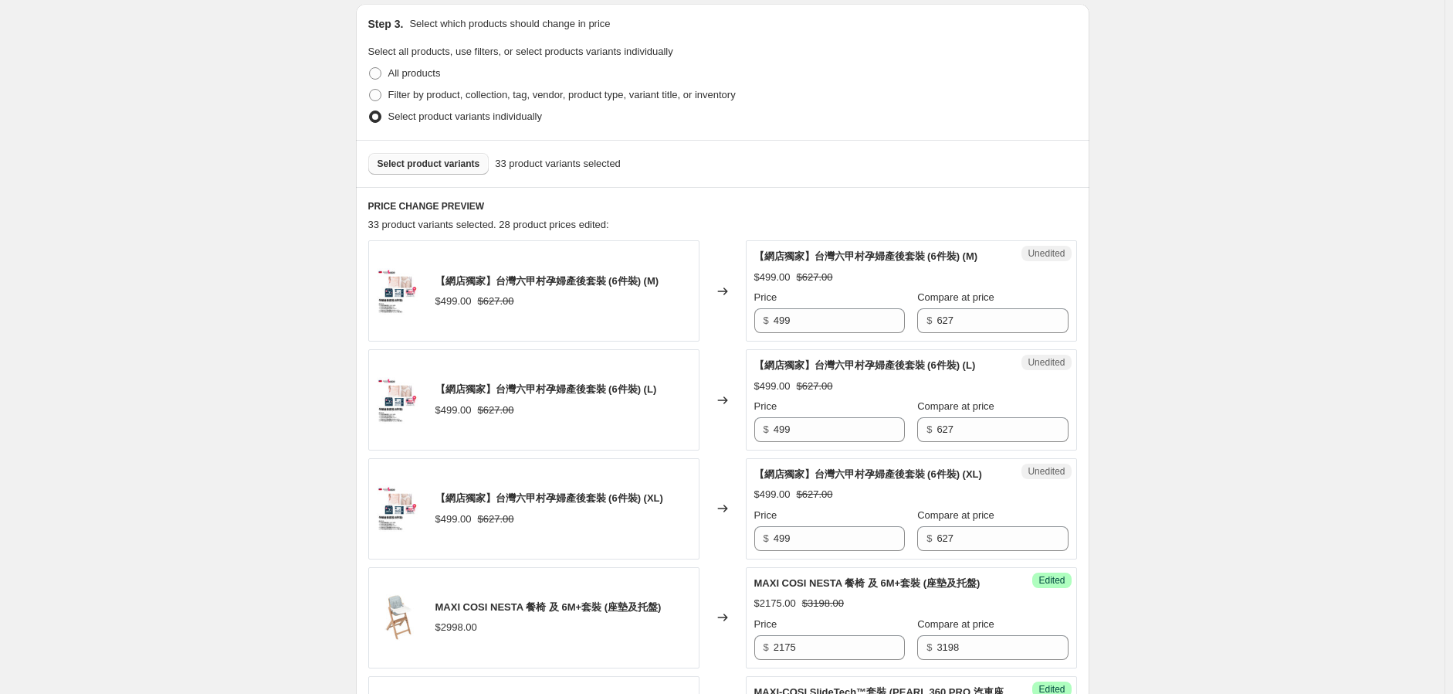
scroll to position [514, 0]
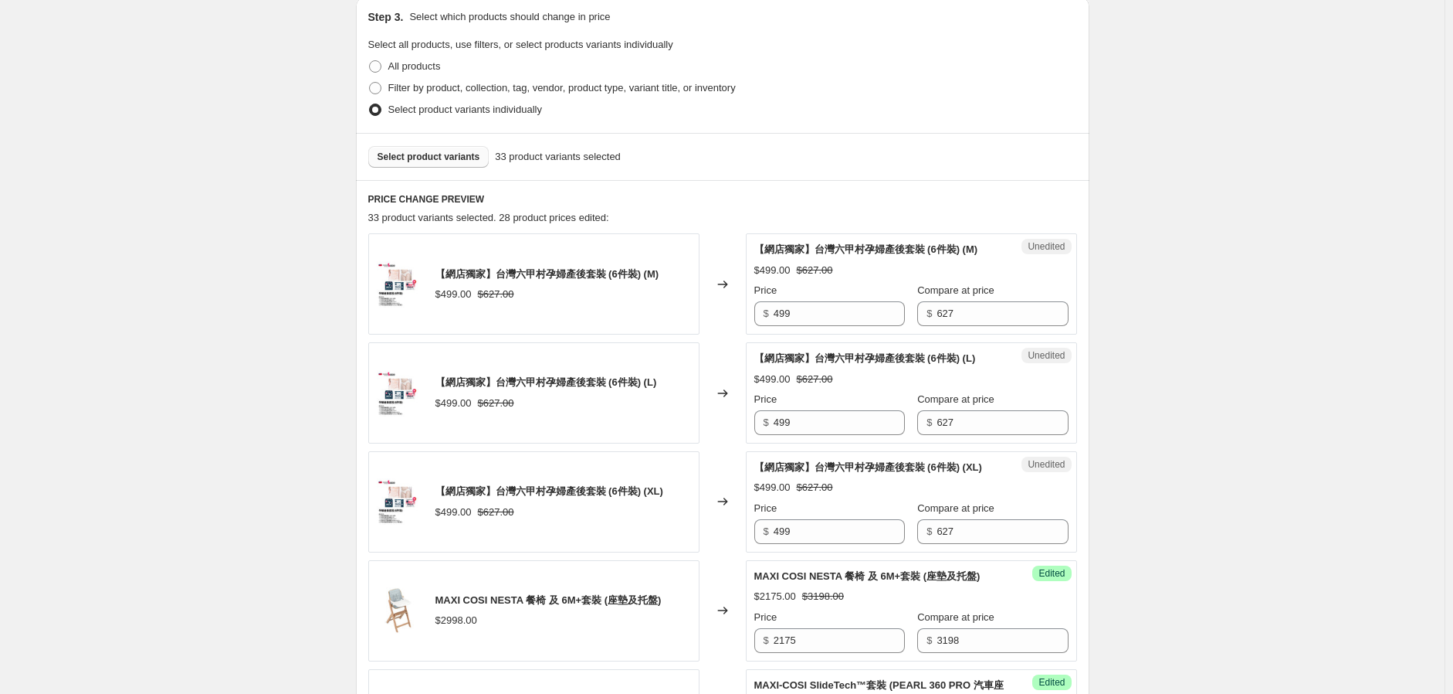
click at [423, 151] on span "Select product variants" at bounding box center [429, 157] width 103 height 12
click at [466, 158] on span "Select product variants" at bounding box center [429, 157] width 103 height 12
click at [444, 164] on button "Select product variants" at bounding box center [428, 157] width 121 height 22
click at [453, 151] on span "Select product variants" at bounding box center [429, 157] width 103 height 12
click at [453, 161] on span "Select product variants" at bounding box center [429, 157] width 103 height 12
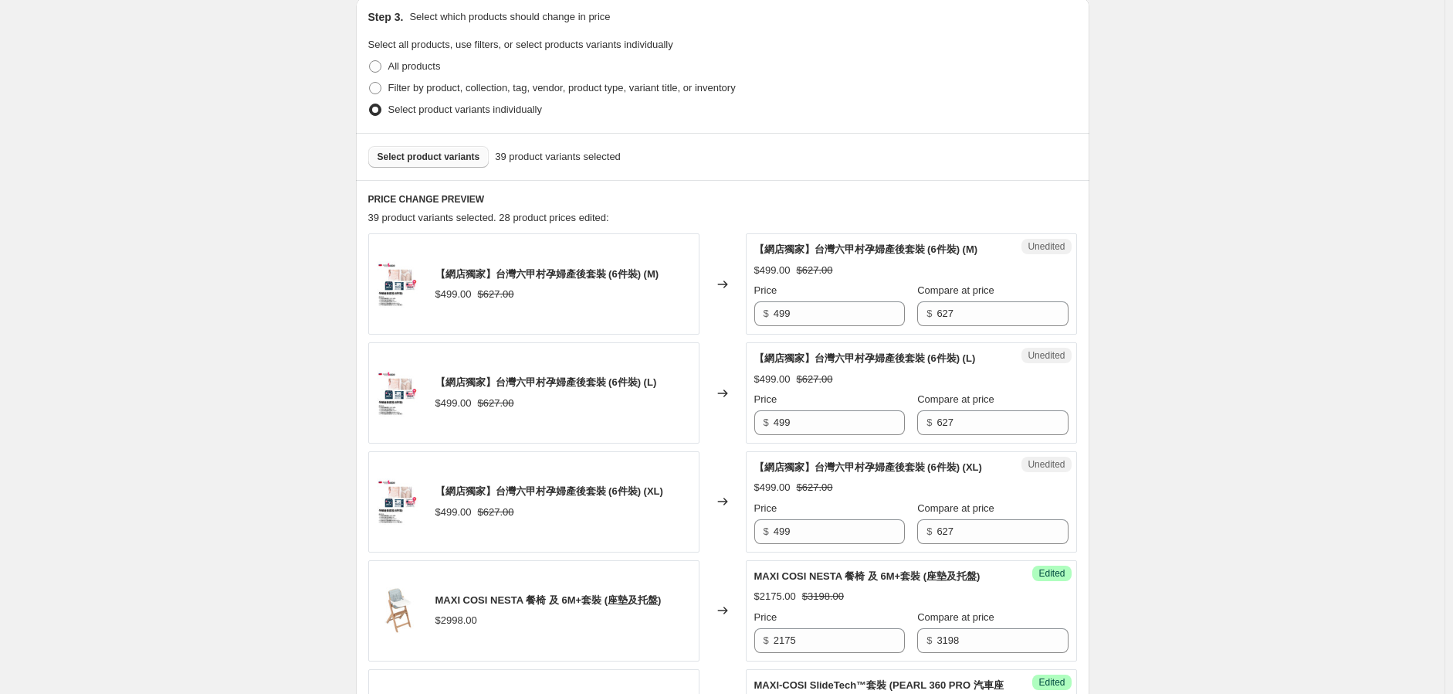
click at [473, 143] on div "Select product variants 39 product variants selected" at bounding box center [723, 156] width 734 height 47
click at [470, 153] on span "Select product variants" at bounding box center [429, 157] width 103 height 12
drag, startPoint x: 817, startPoint y: 334, endPoint x: 701, endPoint y: 343, distance: 116.2
click at [701, 334] on div "【網店獨家】台灣六甲村孕婦產後套裝 (6件裝) (M) $499.00 $627.00 Changed to Unedited 【網店獨家】台灣[GEOGRA…" at bounding box center [722, 283] width 709 height 101
type input "439"
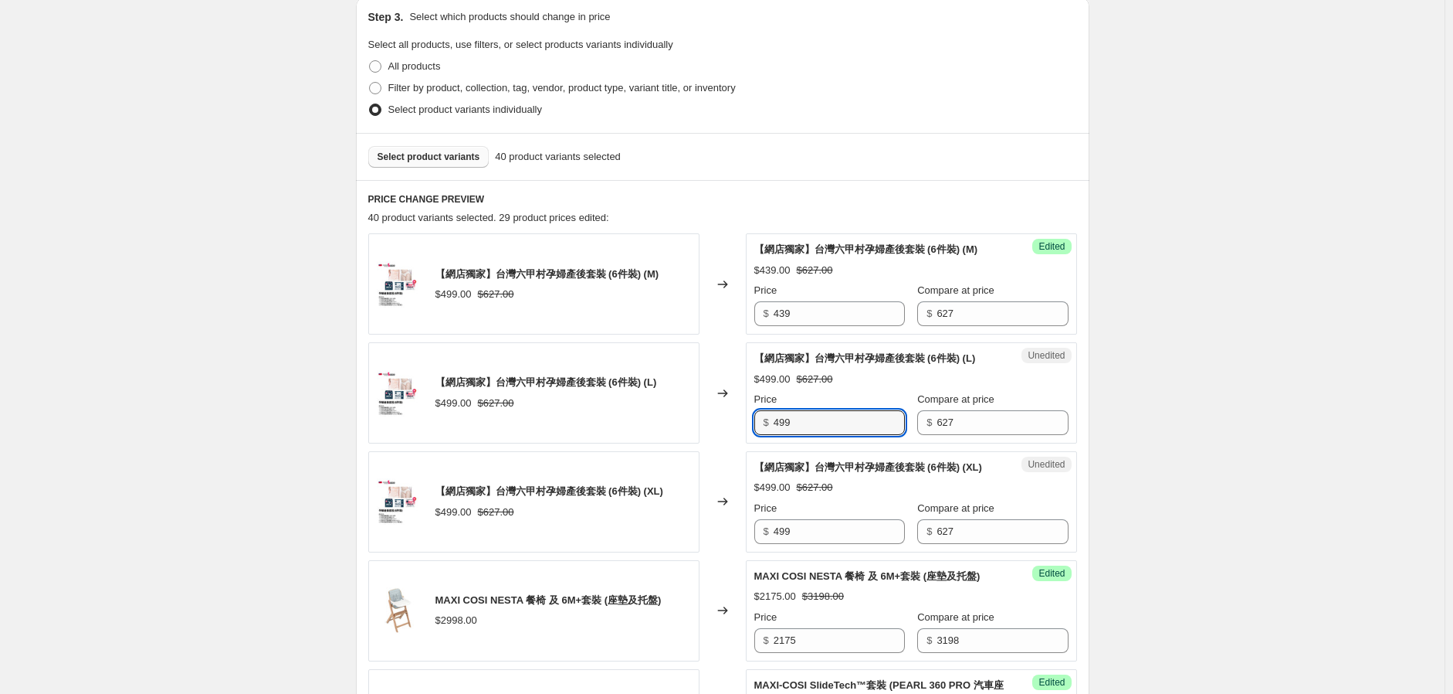
drag, startPoint x: 817, startPoint y: 440, endPoint x: 598, endPoint y: 475, distance: 222.1
type input "439"
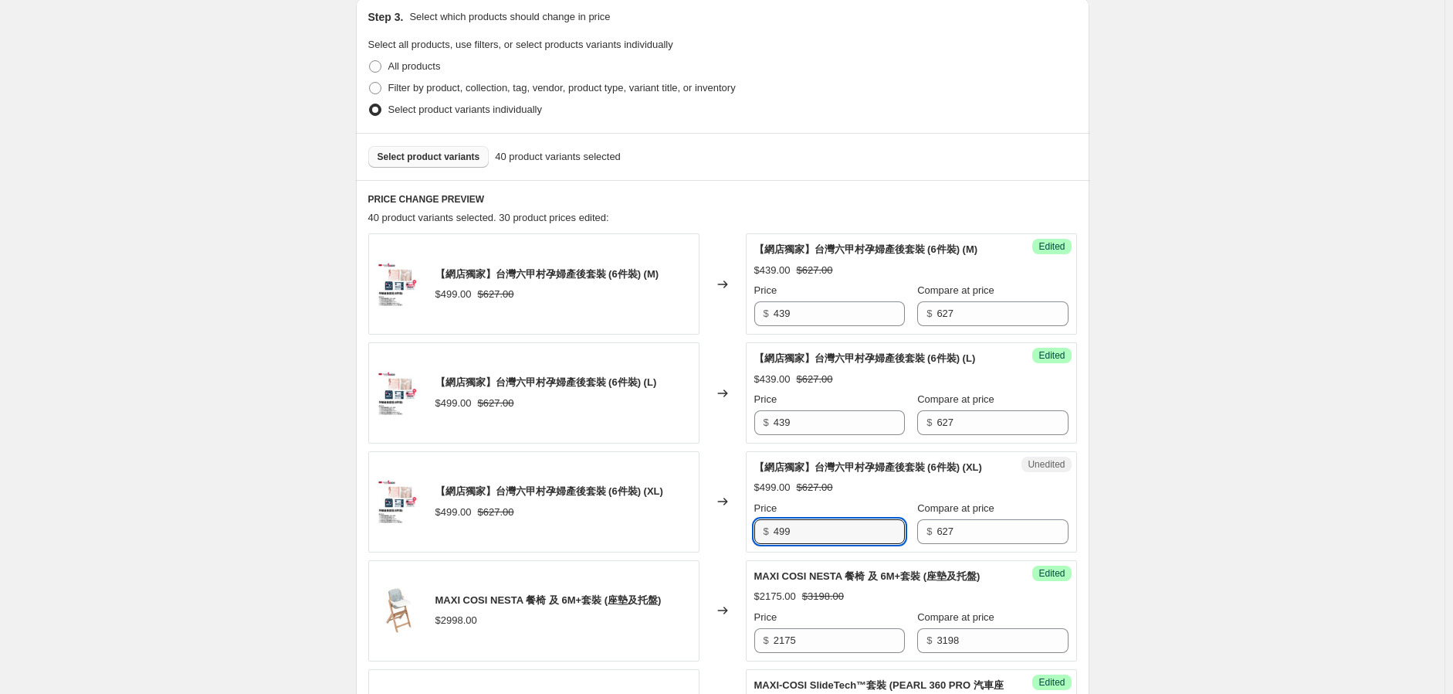
drag, startPoint x: 792, startPoint y: 556, endPoint x: 751, endPoint y: 571, distance: 44.2
click at [755, 552] on div "Unedited 【網店獨家】台灣六甲村孕婦產後套裝 (6件裝) (XL) $499.00 $627.00 Price $ 499 Compare at pr…" at bounding box center [911, 501] width 331 height 101
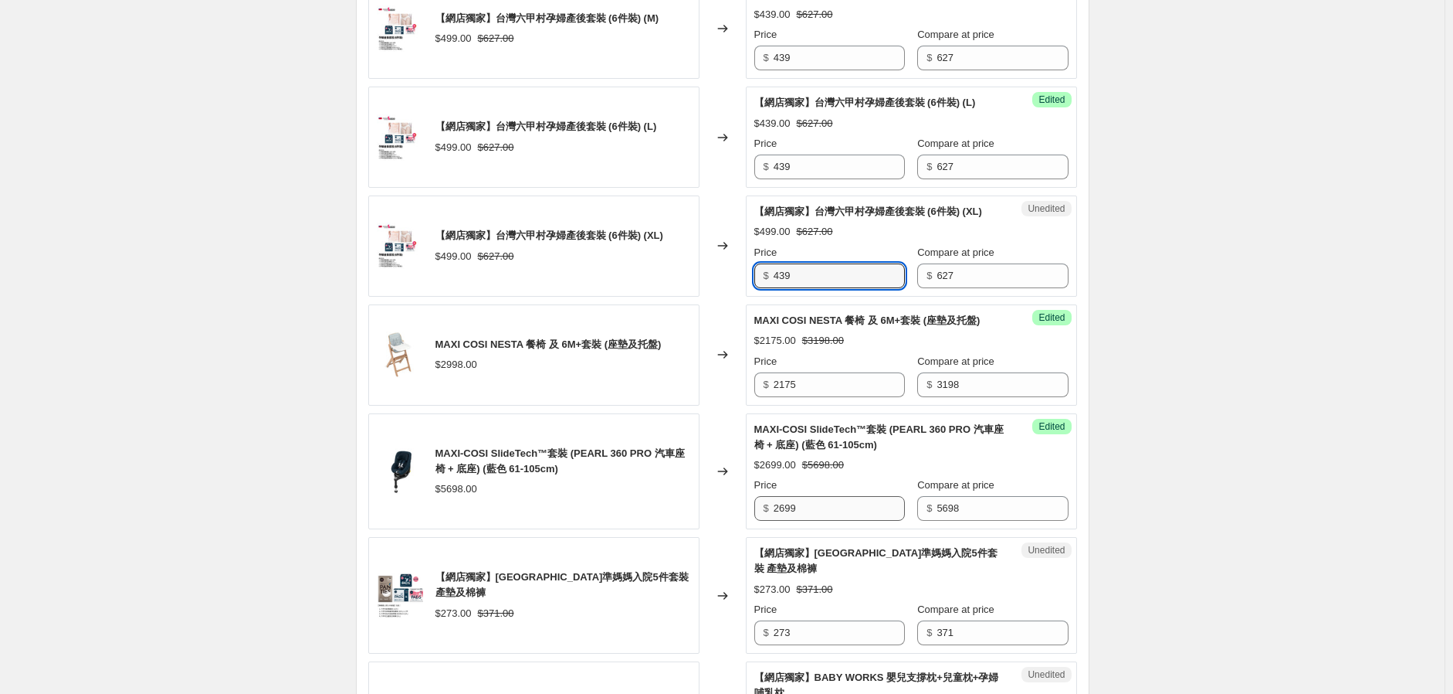
scroll to position [772, 0]
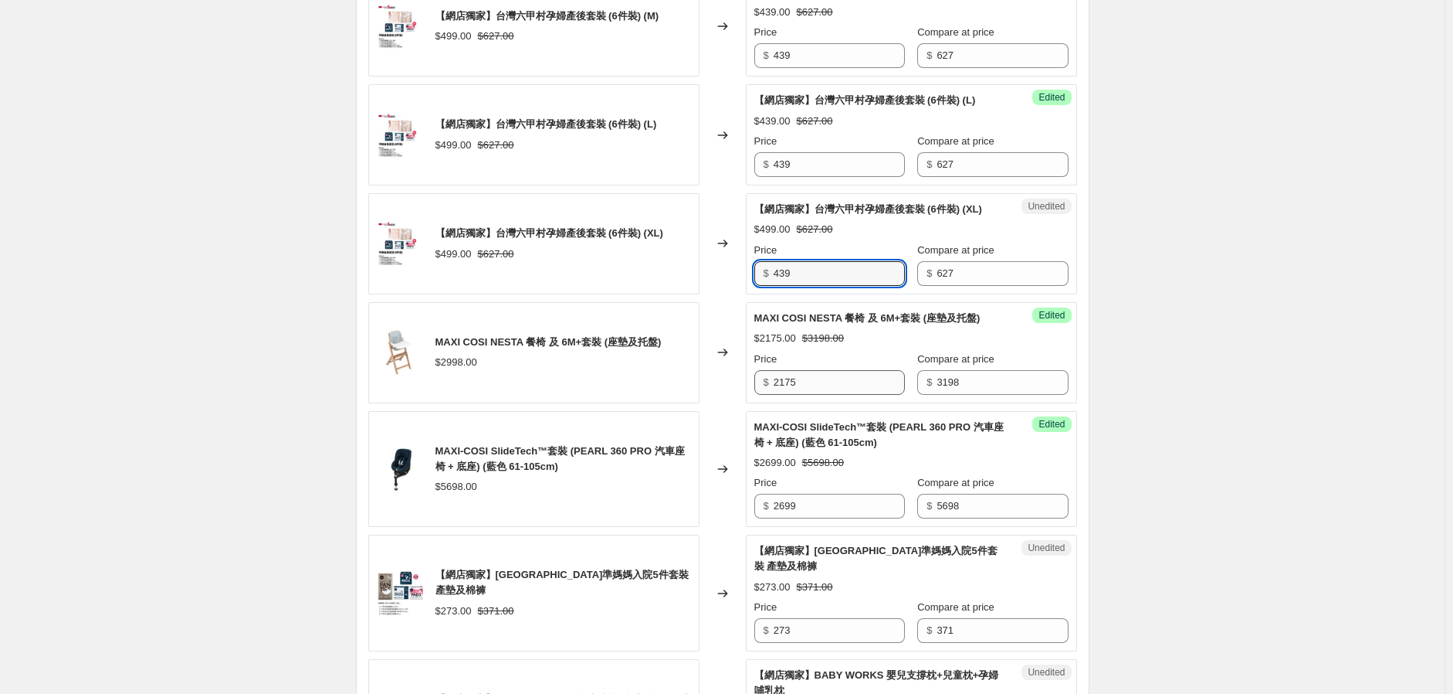
type input "439"
click at [819, 395] on input "2175" at bounding box center [839, 382] width 131 height 25
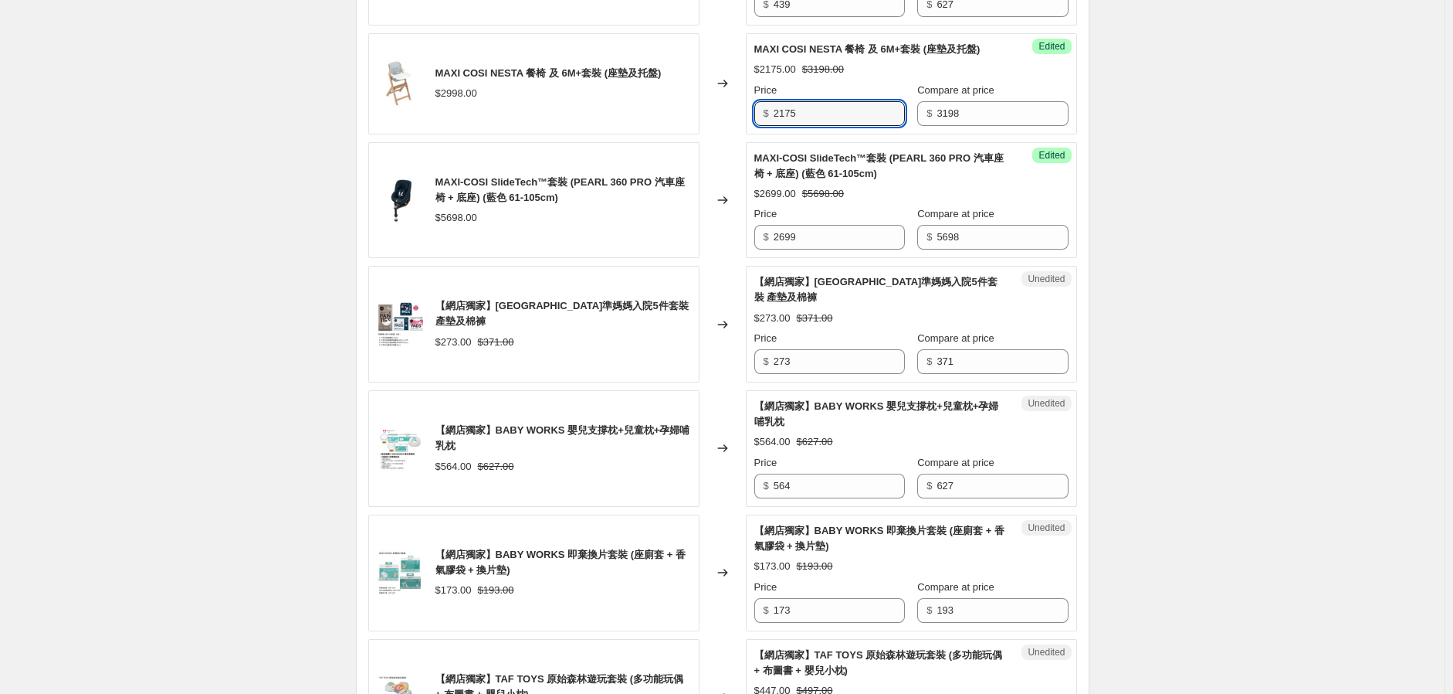
scroll to position [1115, 0]
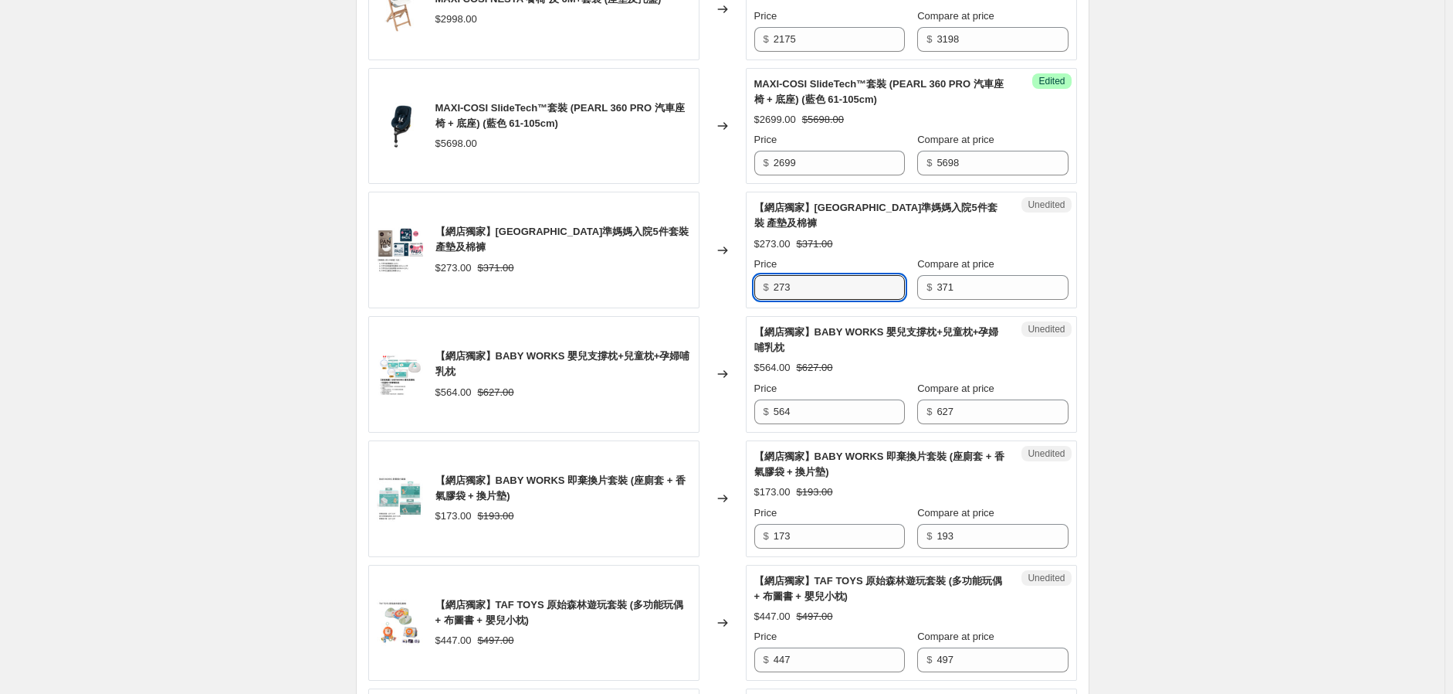
drag, startPoint x: 828, startPoint y: 333, endPoint x: 670, endPoint y: 362, distance: 161.0
click at [699, 308] on div "【網店獨家】[GEOGRAPHIC_DATA]準媽媽入院5件套裝 產墊及棉褲 $273.00 $371.00 Changed to Unedited 【網店獨…" at bounding box center [722, 250] width 709 height 117
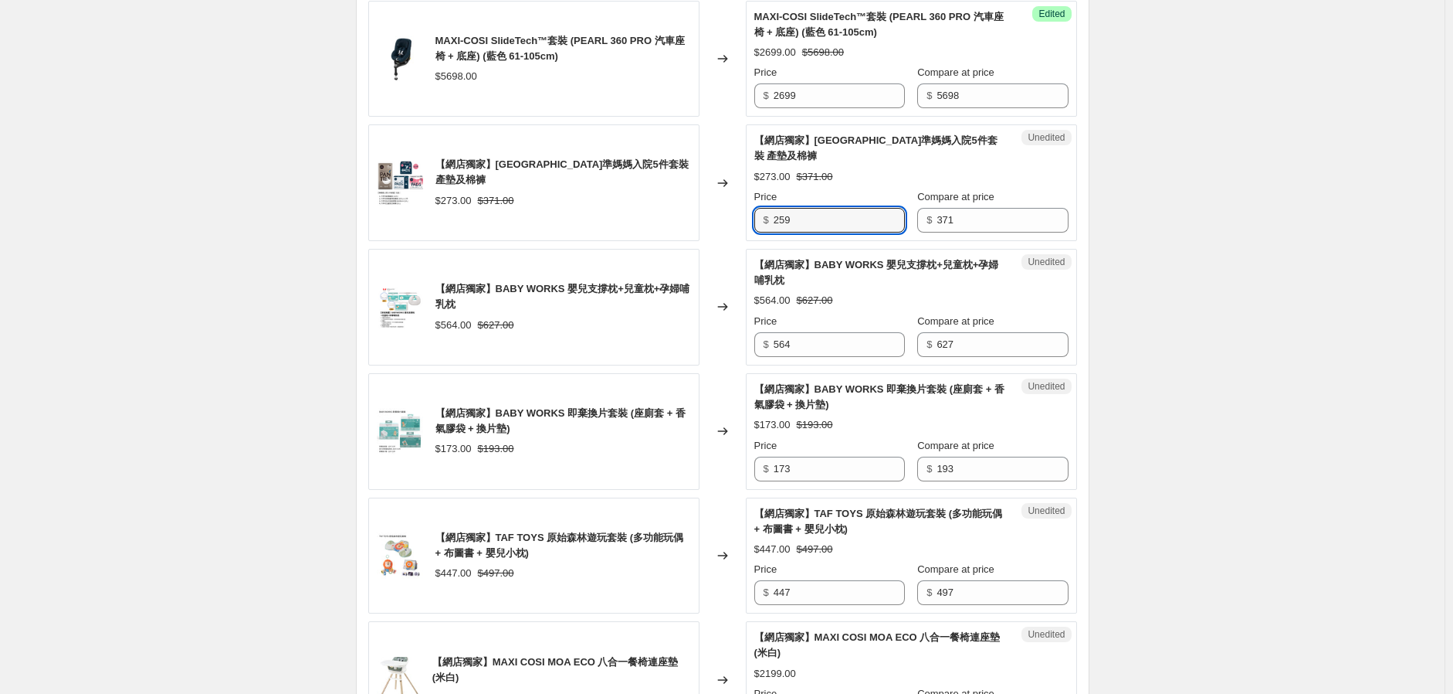
scroll to position [1287, 0]
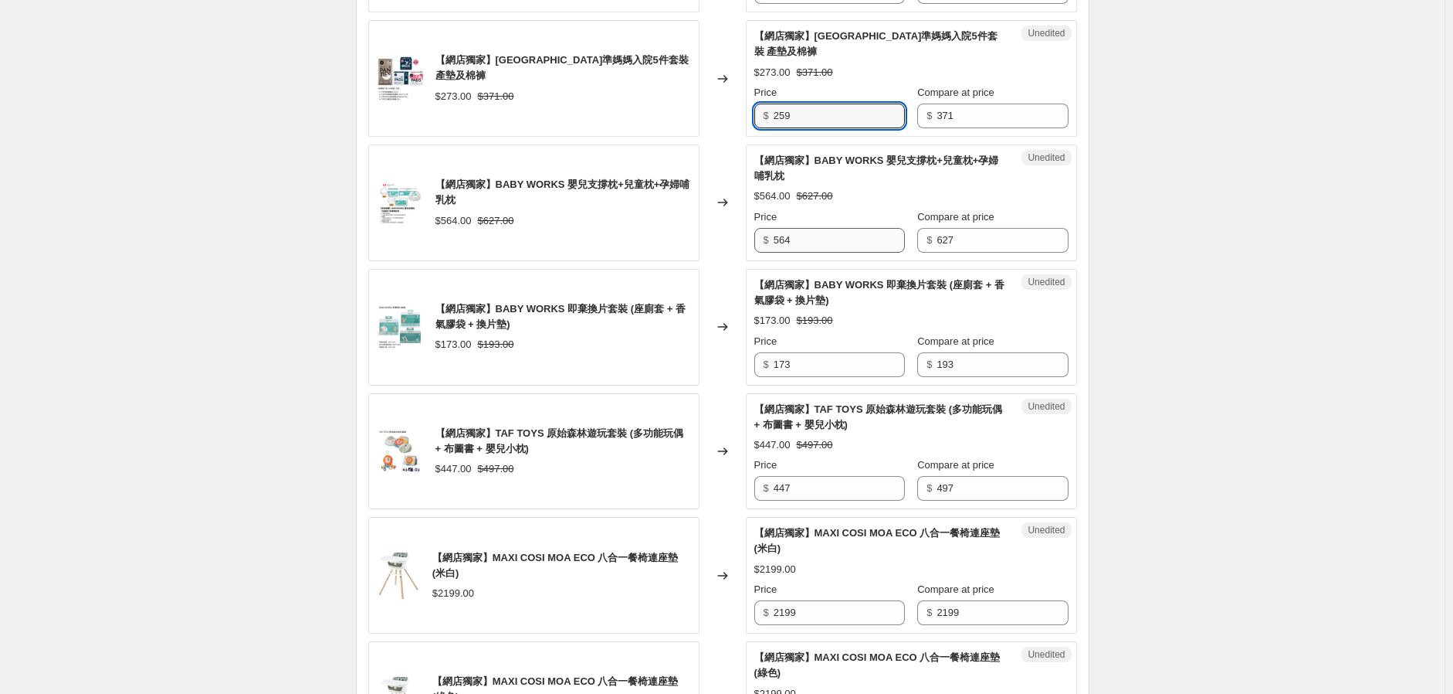
type input "259"
click at [821, 253] on input "564" at bounding box center [839, 240] width 131 height 25
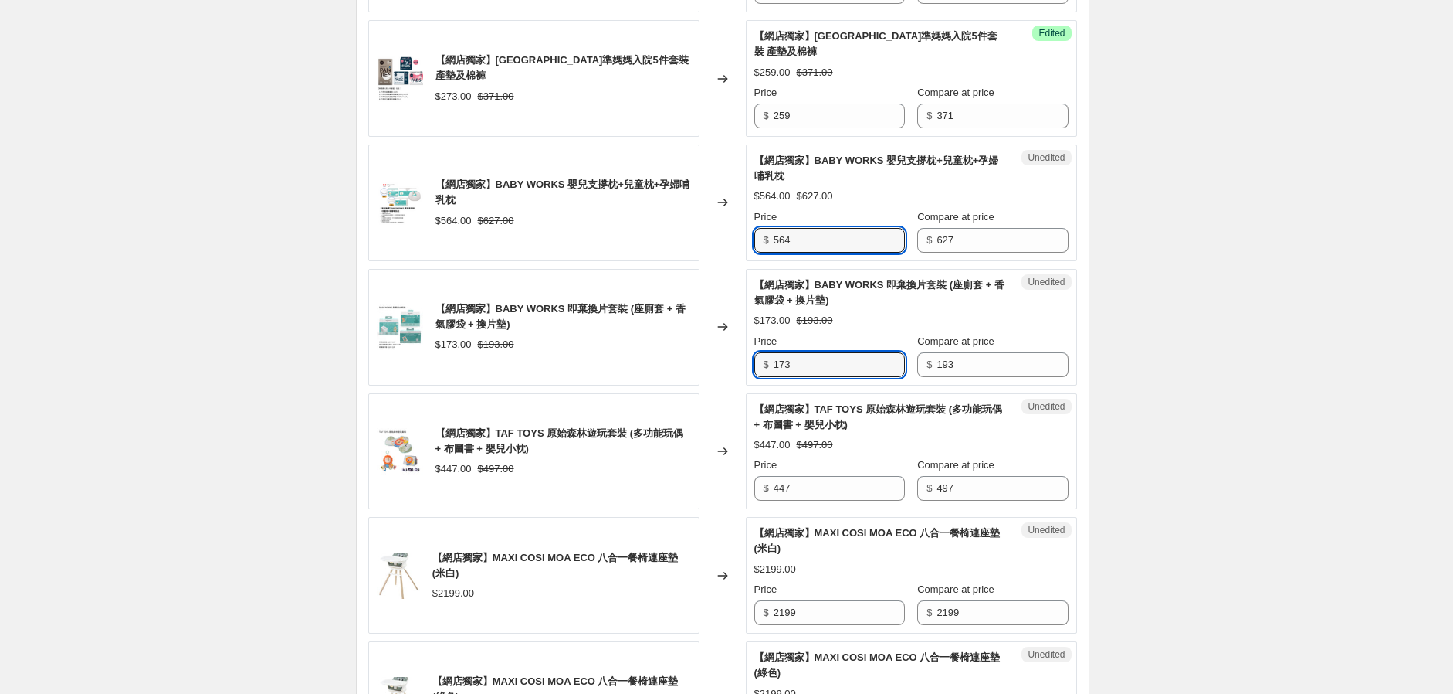
click at [747, 385] on div "【網店獨家】BABY WORKS 即棄換片套裝 (座廁套 + 香氣膠袋 + 換片墊) $173.00 $193.00 Changed to Unedited …" at bounding box center [722, 327] width 709 height 117
type input "125"
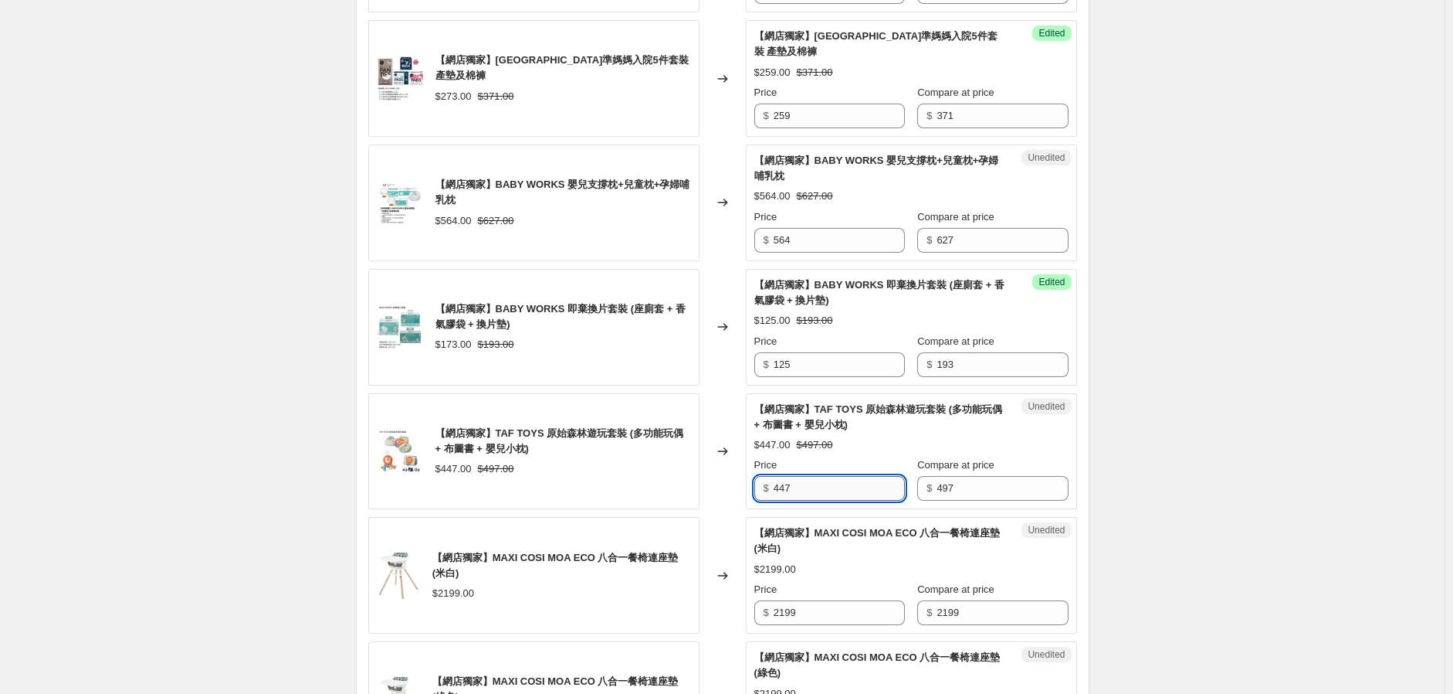
click at [796, 500] on input "447" at bounding box center [839, 488] width 131 height 25
drag, startPoint x: 814, startPoint y: 534, endPoint x: 732, endPoint y: 520, distance: 83.2
click at [737, 510] on div "【網店獨家】TAF TOYS 原始森林遊玩套裝 (多功能玩偶 + 布圖書 + 嬰兒小枕) $447.00 $497.00 Changed to Unedite…" at bounding box center [722, 451] width 709 height 117
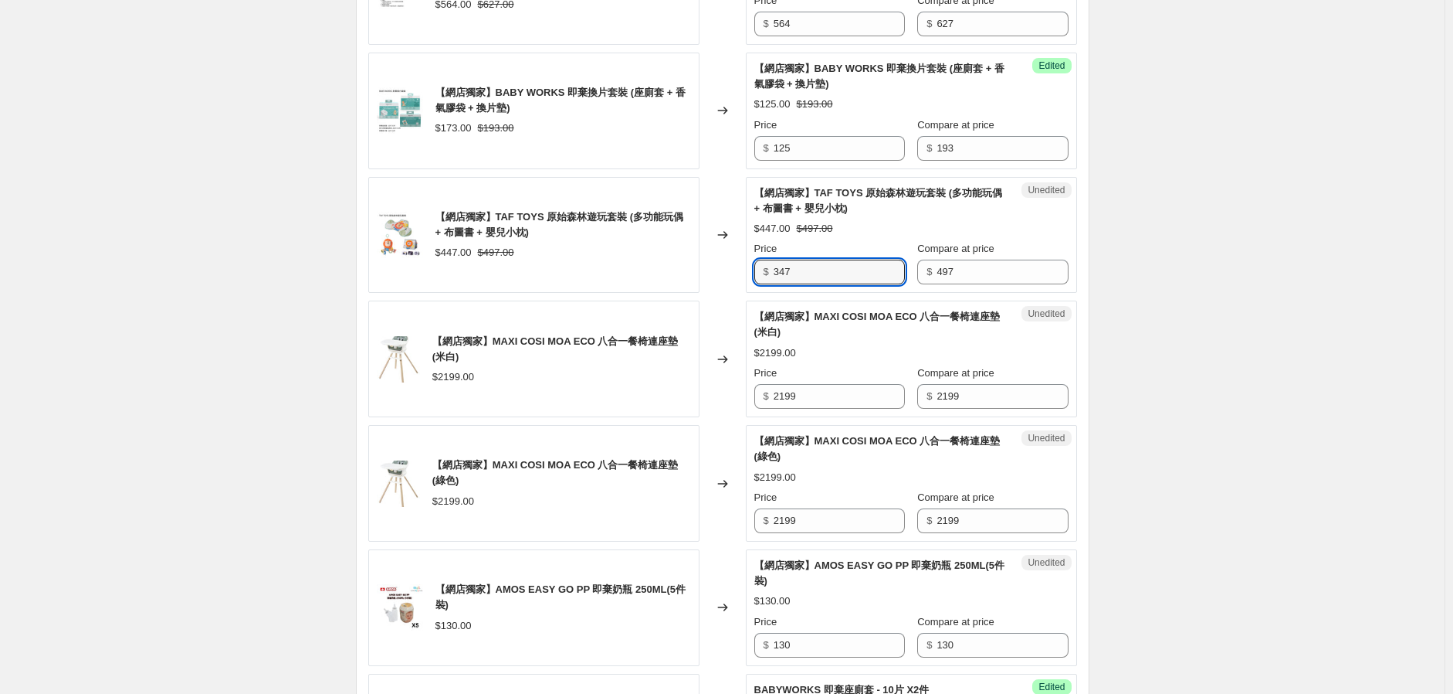
scroll to position [1545, 0]
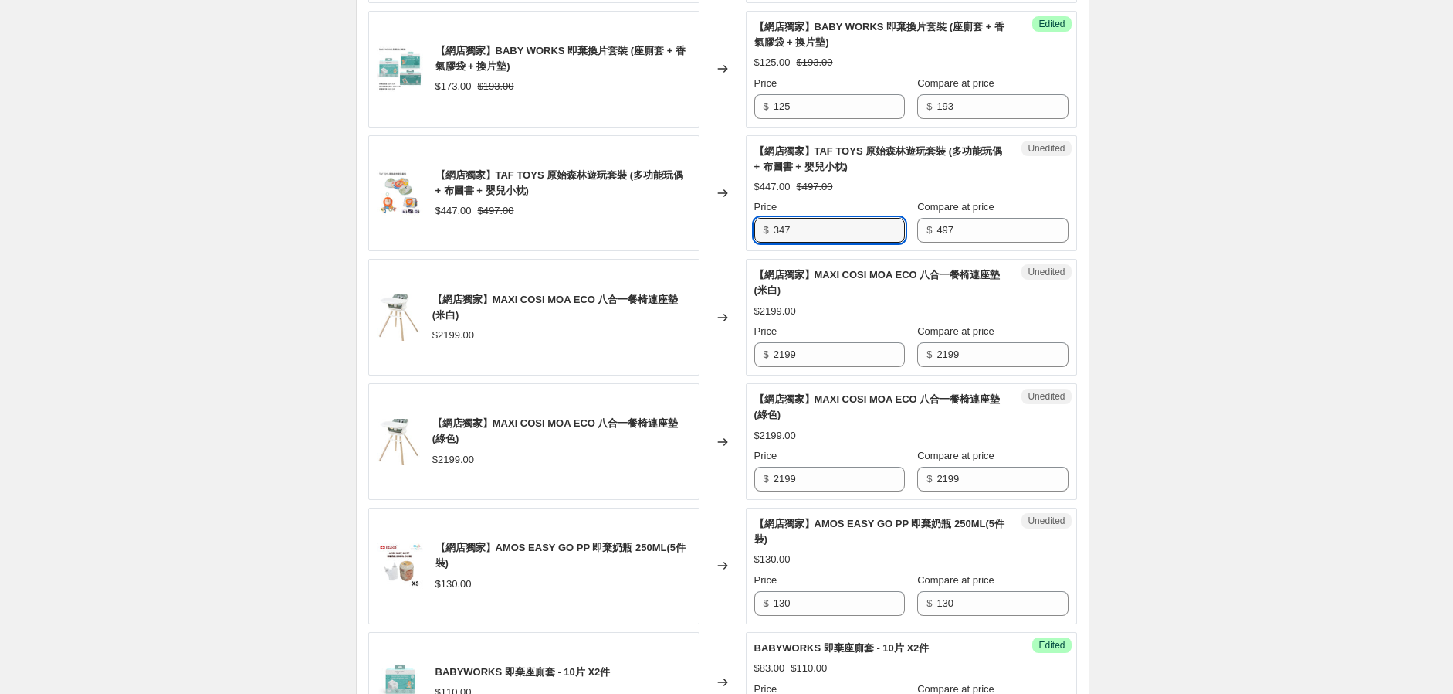
type input "347"
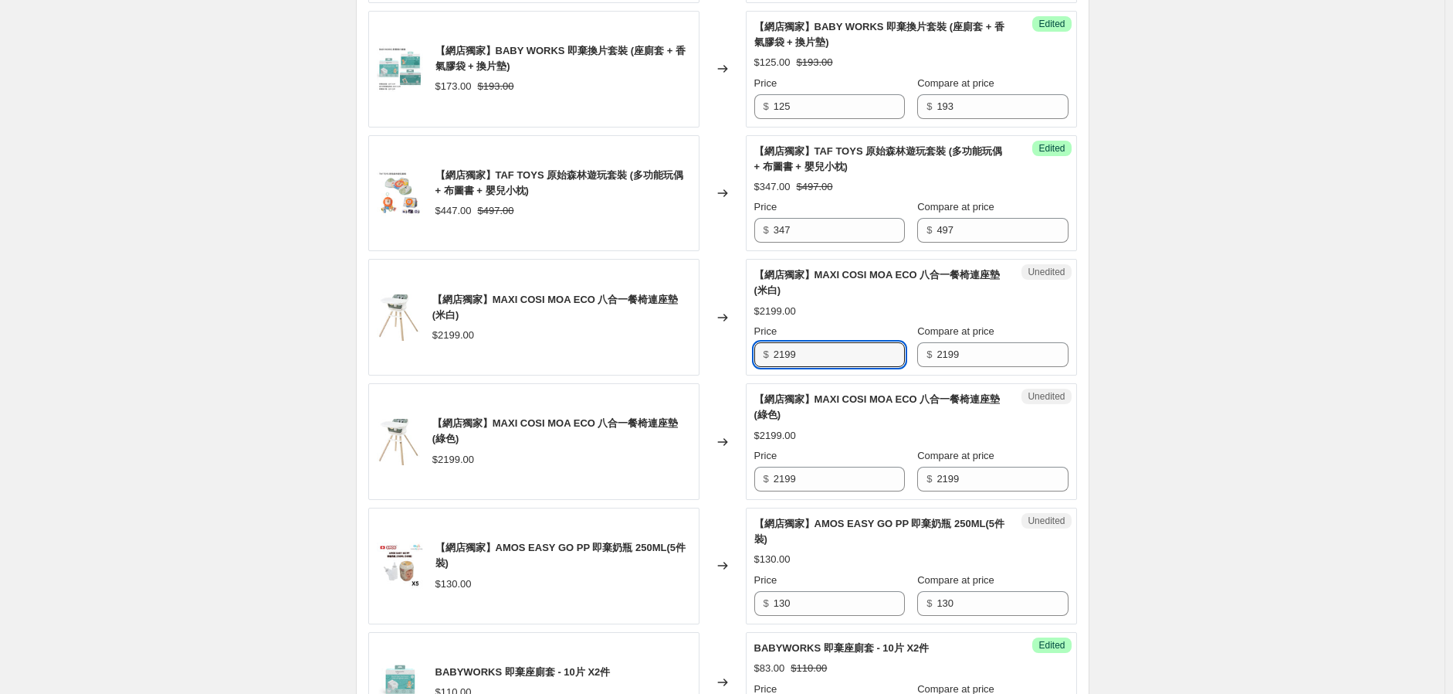
drag, startPoint x: 789, startPoint y: 405, endPoint x: 750, endPoint y: 429, distance: 46.1
click at [757, 425] on div "【網店獨家】台灣六甲村孕婦產後套裝 (6件裝) (M) $499.00 $627.00 Changed to Success Edited 【網店獨家】台灣六…" at bounding box center [722, 402] width 709 height 2399
type input "1759"
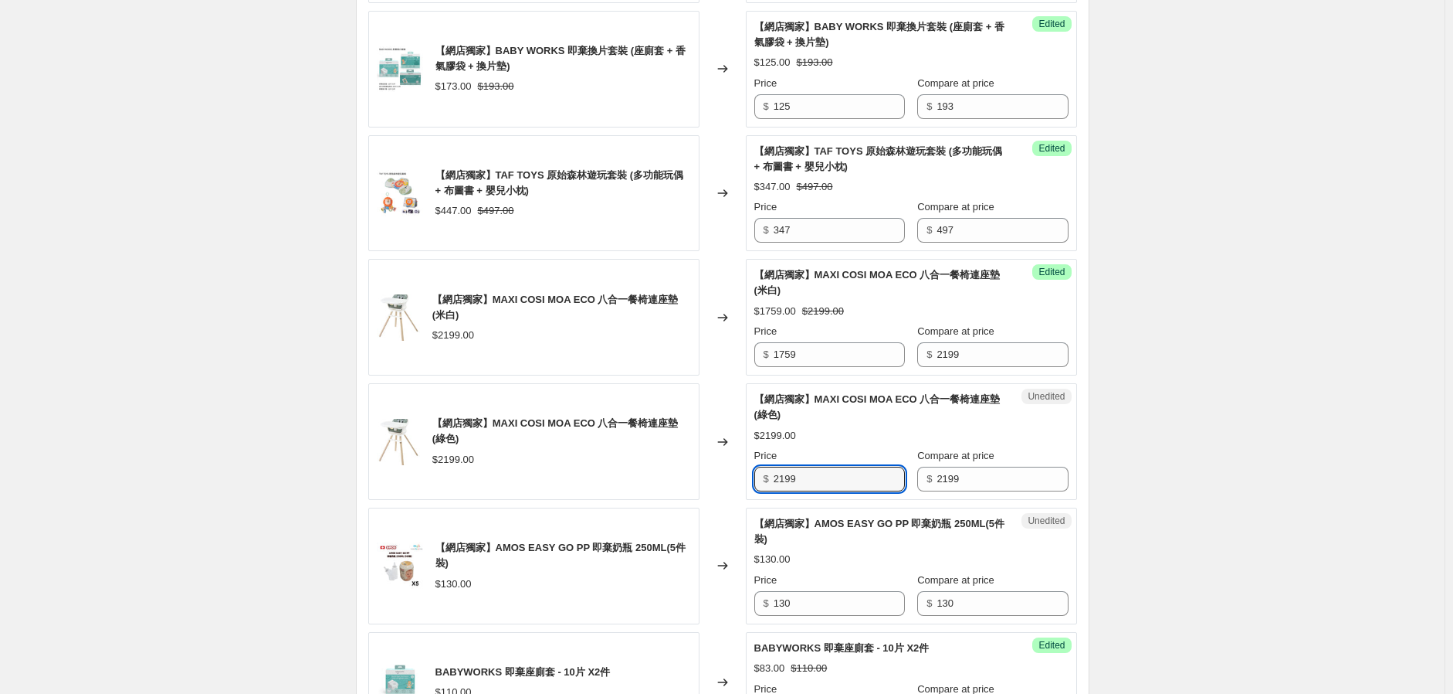
drag, startPoint x: 792, startPoint y: 530, endPoint x: 700, endPoint y: 544, distance: 93.1
click at [706, 500] on div "【網店獨家】MAXI COSI MOA ECO 八合一餐椅連座墊 (綠色) $2199.00 Changed to Unedited 【網店獨家】MAXI C…" at bounding box center [722, 441] width 709 height 117
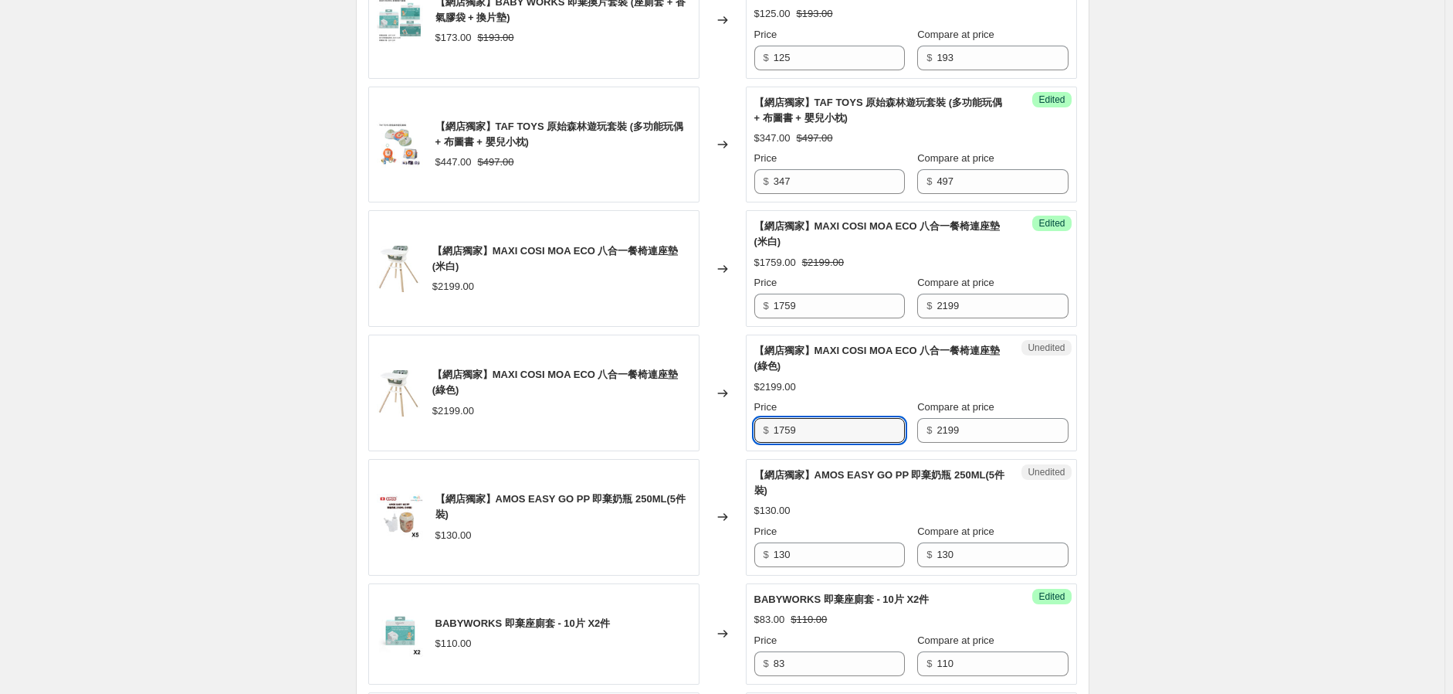
scroll to position [1716, 0]
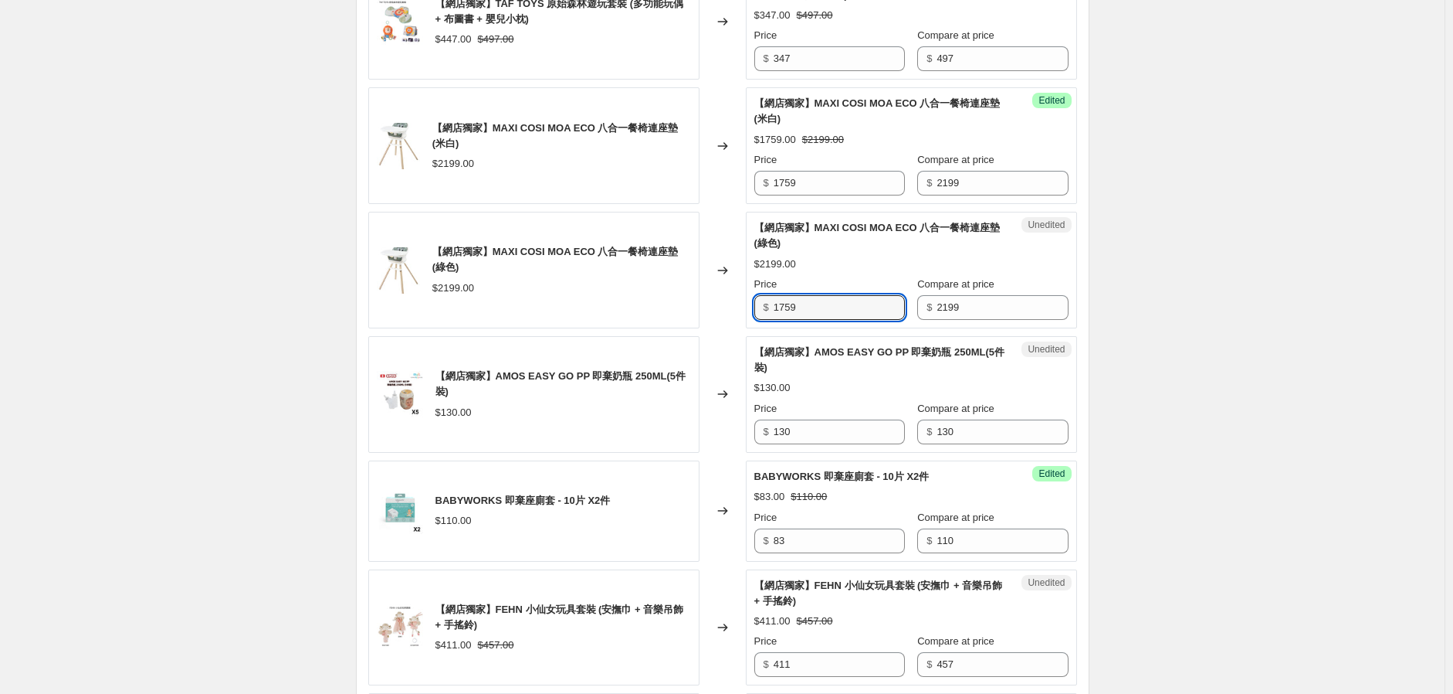
type input "1759"
drag, startPoint x: 831, startPoint y: 475, endPoint x: 638, endPoint y: 505, distance: 195.4
click at [637, 453] on div "【網店獨家】AMOS EASY GO PP 即棄奶瓶 250ML(5件裝) $130.00 Changed to Unedited 【網店獨家】AMOS EA…" at bounding box center [722, 394] width 709 height 117
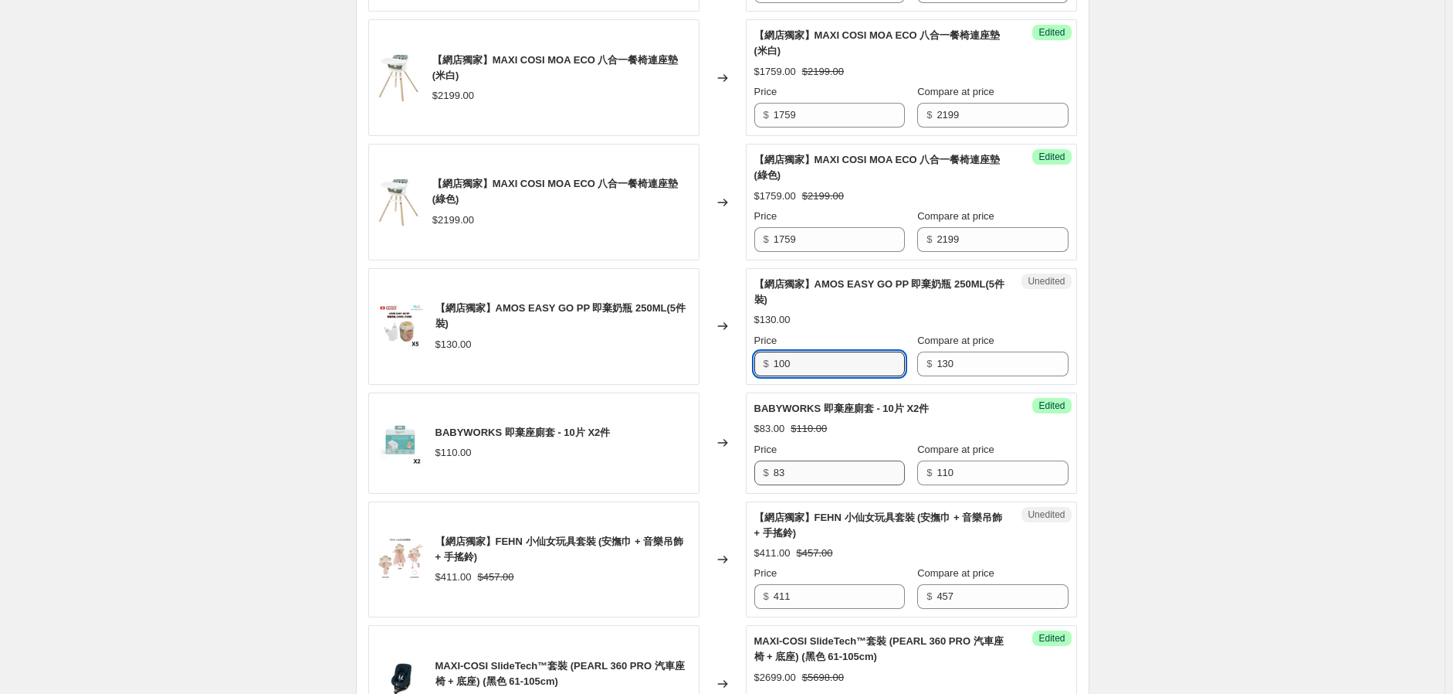
scroll to position [1887, 0]
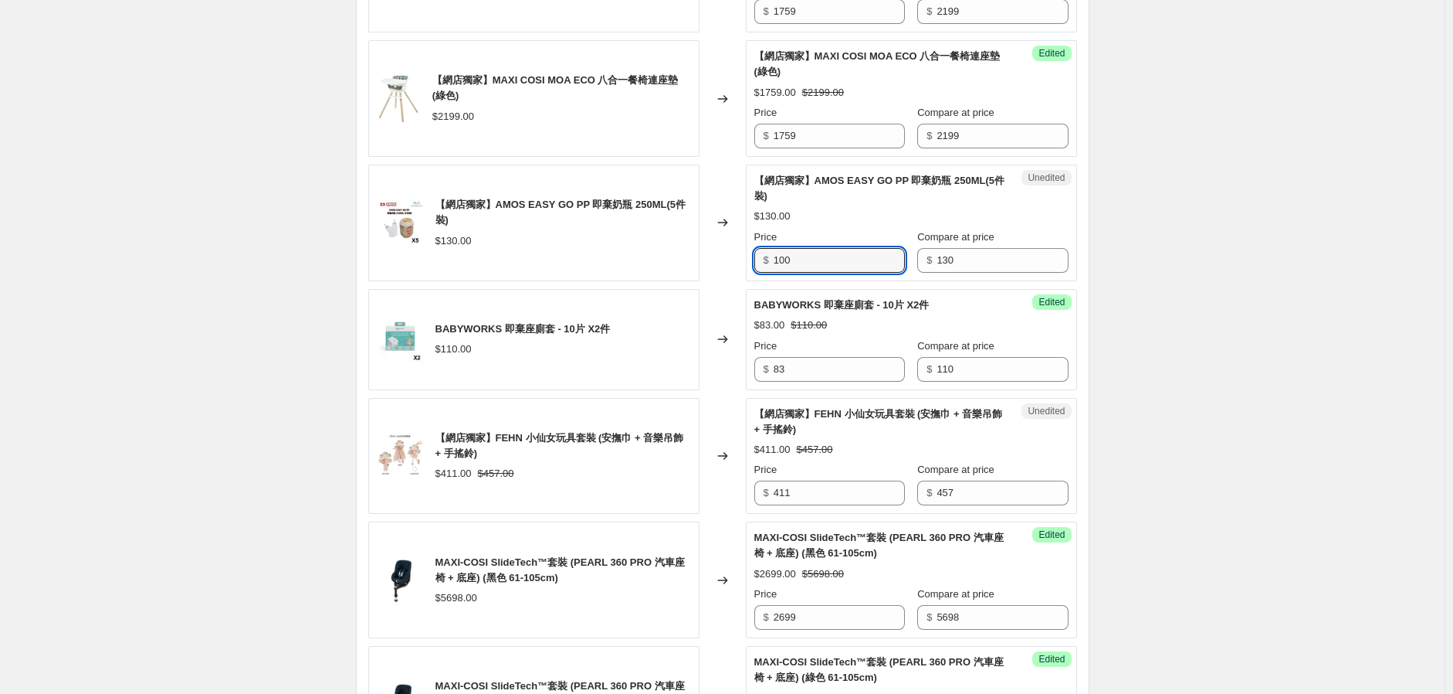
type input "100"
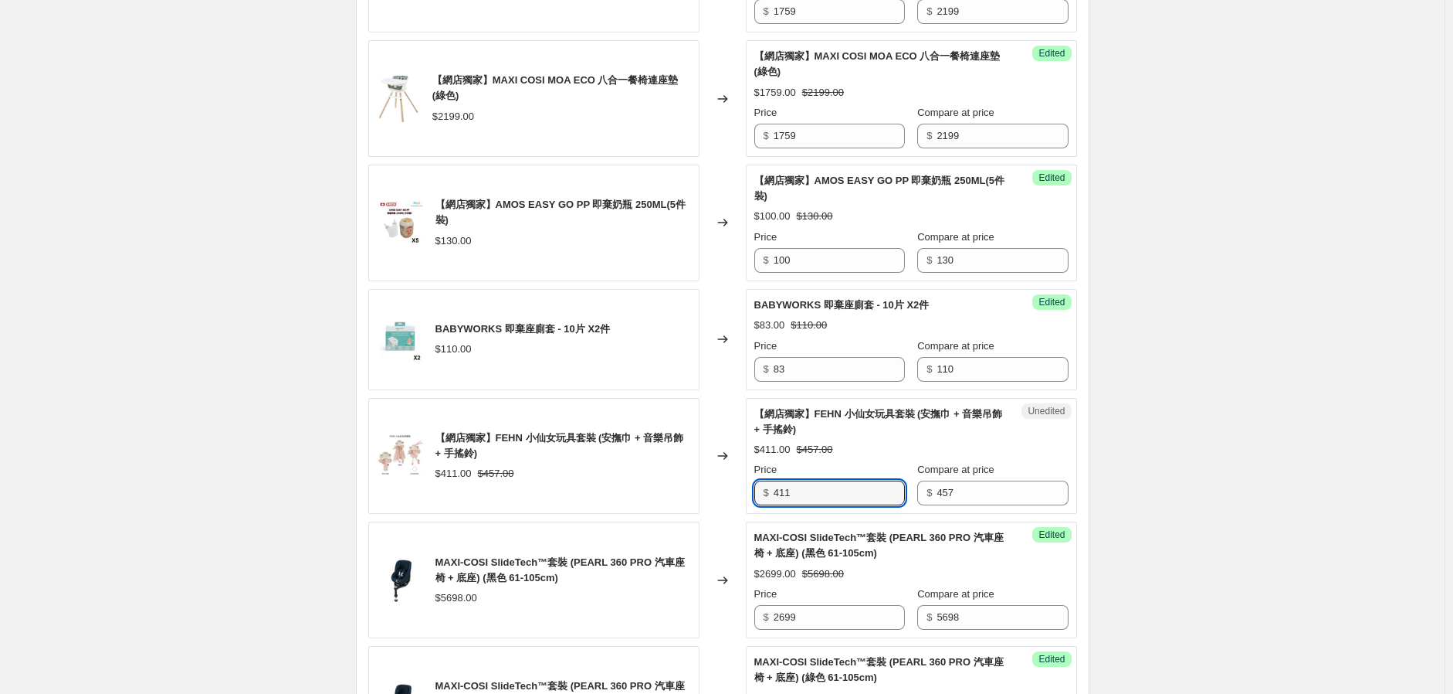
drag, startPoint x: 822, startPoint y: 545, endPoint x: 704, endPoint y: 560, distance: 119.8
click at [708, 514] on div "【網店獨家】FEHN 小仙女玩具套裝 (安撫巾 + 音樂吊飾 + 手搖鈴) $411.00 $457.00 Changed to Unedited 【網店獨家…" at bounding box center [722, 456] width 709 height 117
type input "319"
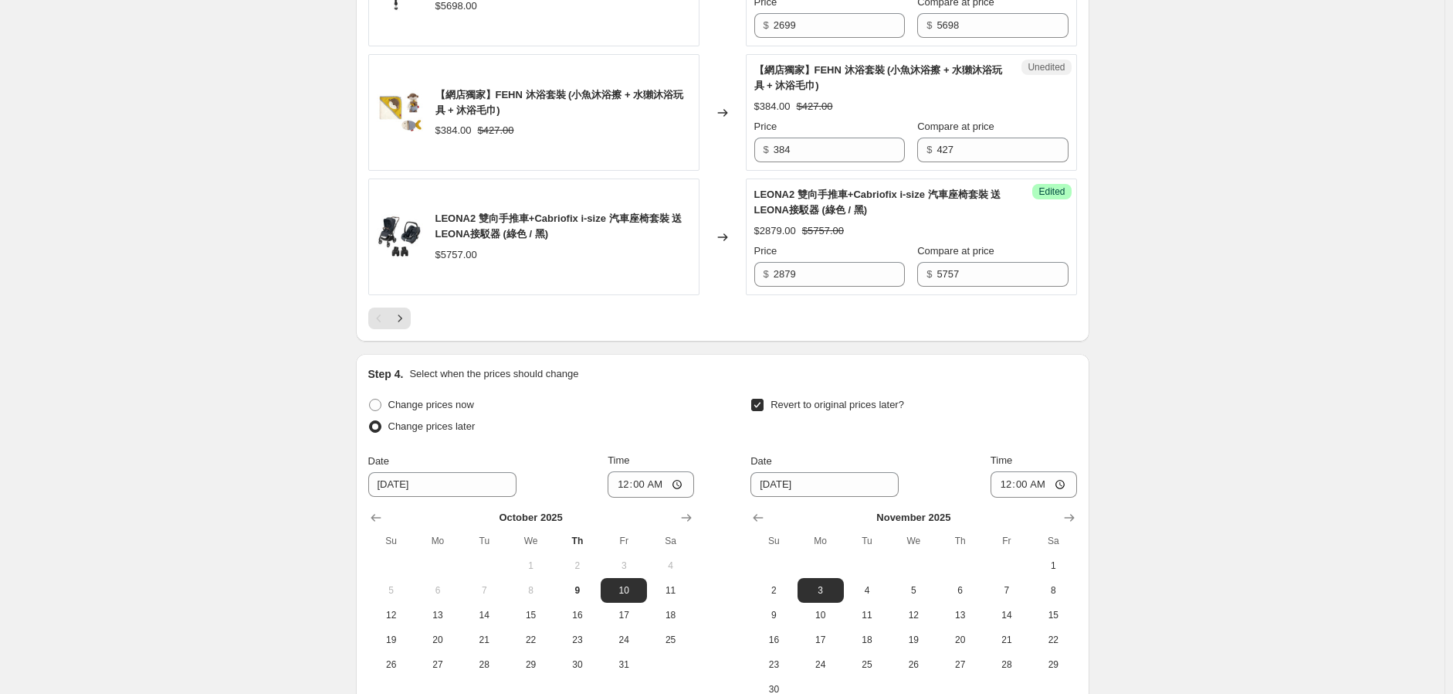
scroll to position [3003, 0]
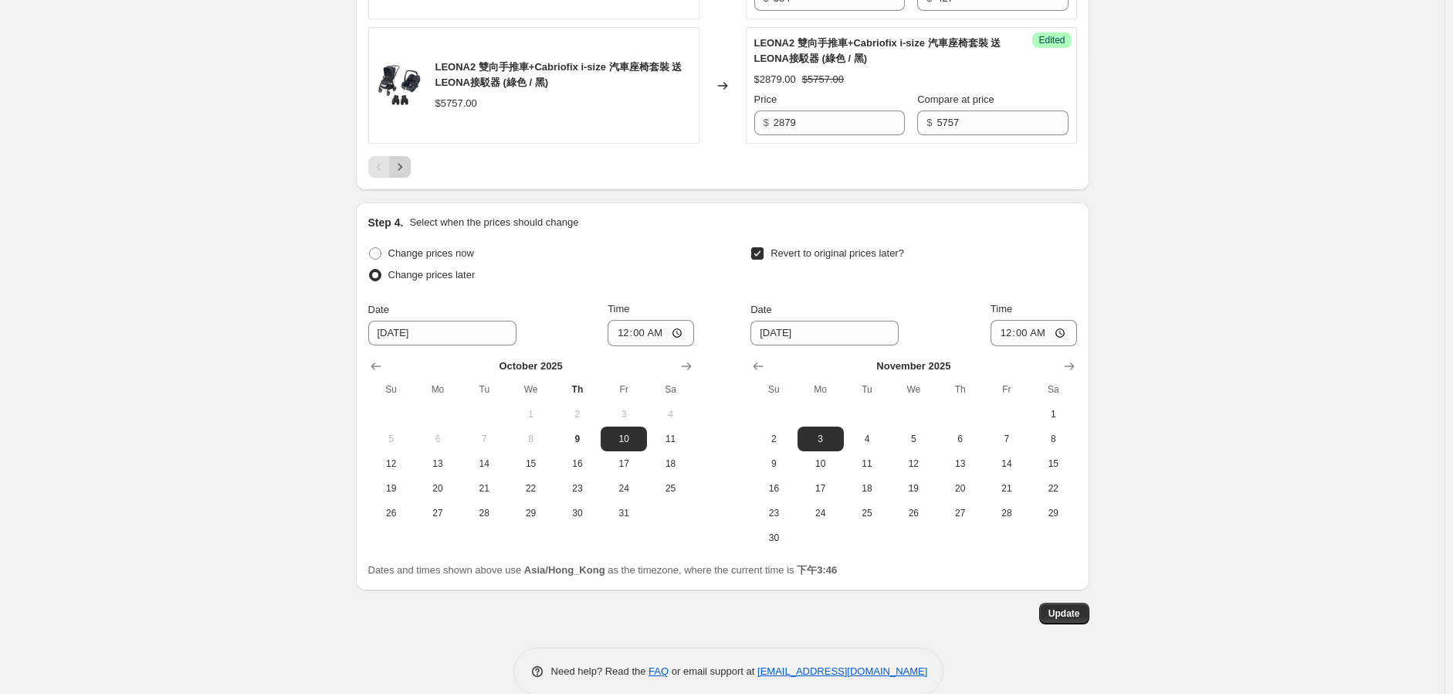
click at [399, 175] on icon "Next" at bounding box center [399, 166] width 15 height 15
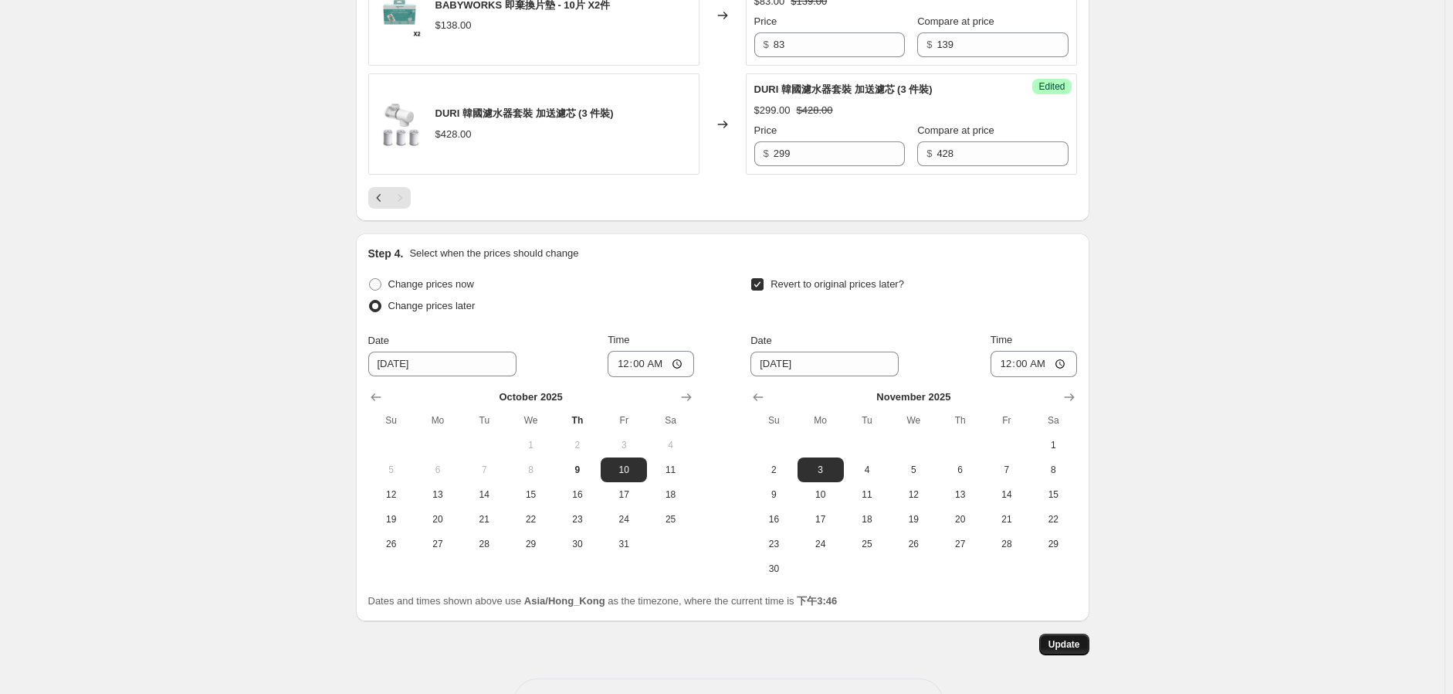
click at [1060, 637] on button "Update" at bounding box center [1065, 644] width 50 height 22
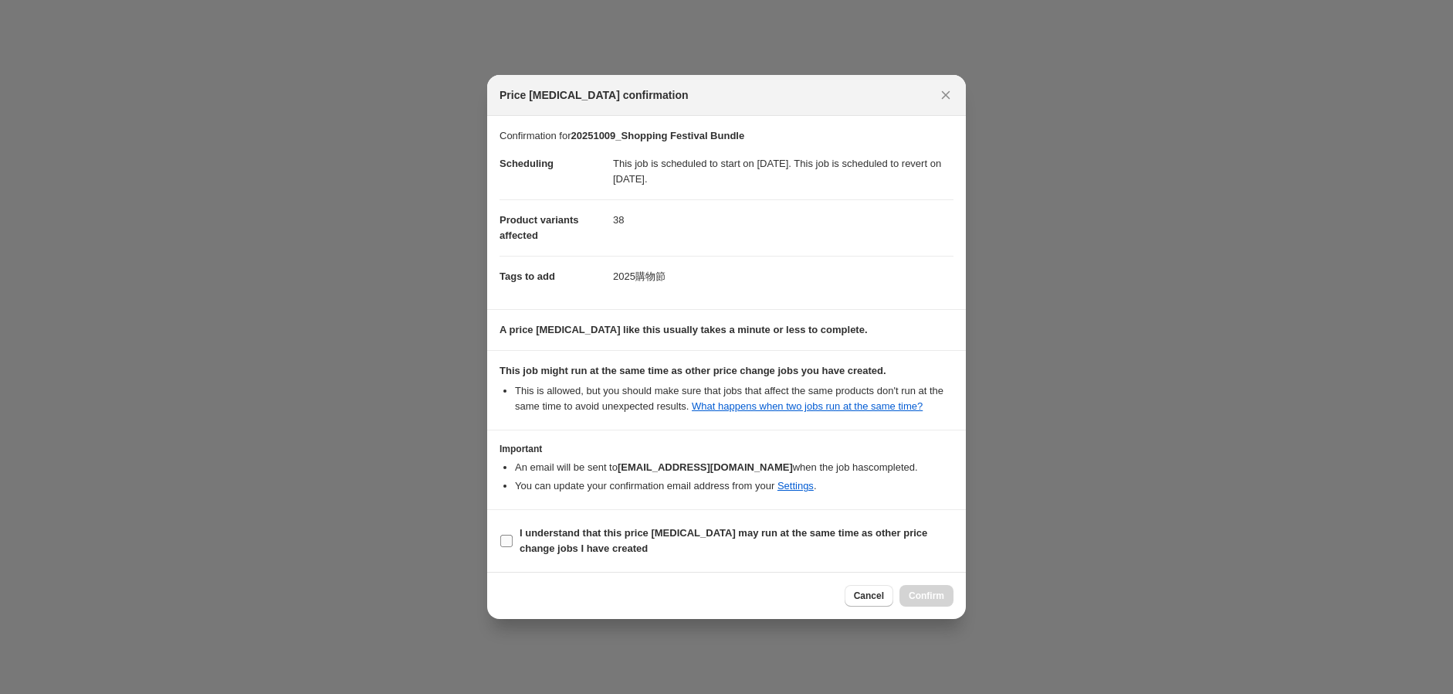
drag, startPoint x: 543, startPoint y: 541, endPoint x: 745, endPoint y: 582, distance: 206.4
click at [543, 541] on span "I understand that this price [MEDICAL_DATA] may run at the same time as other p…" at bounding box center [737, 540] width 434 height 31
click at [510, 544] on input "I understand that this price [MEDICAL_DATA] may run at the same time as other p…" at bounding box center [506, 540] width 12 height 12
checkbox input "true"
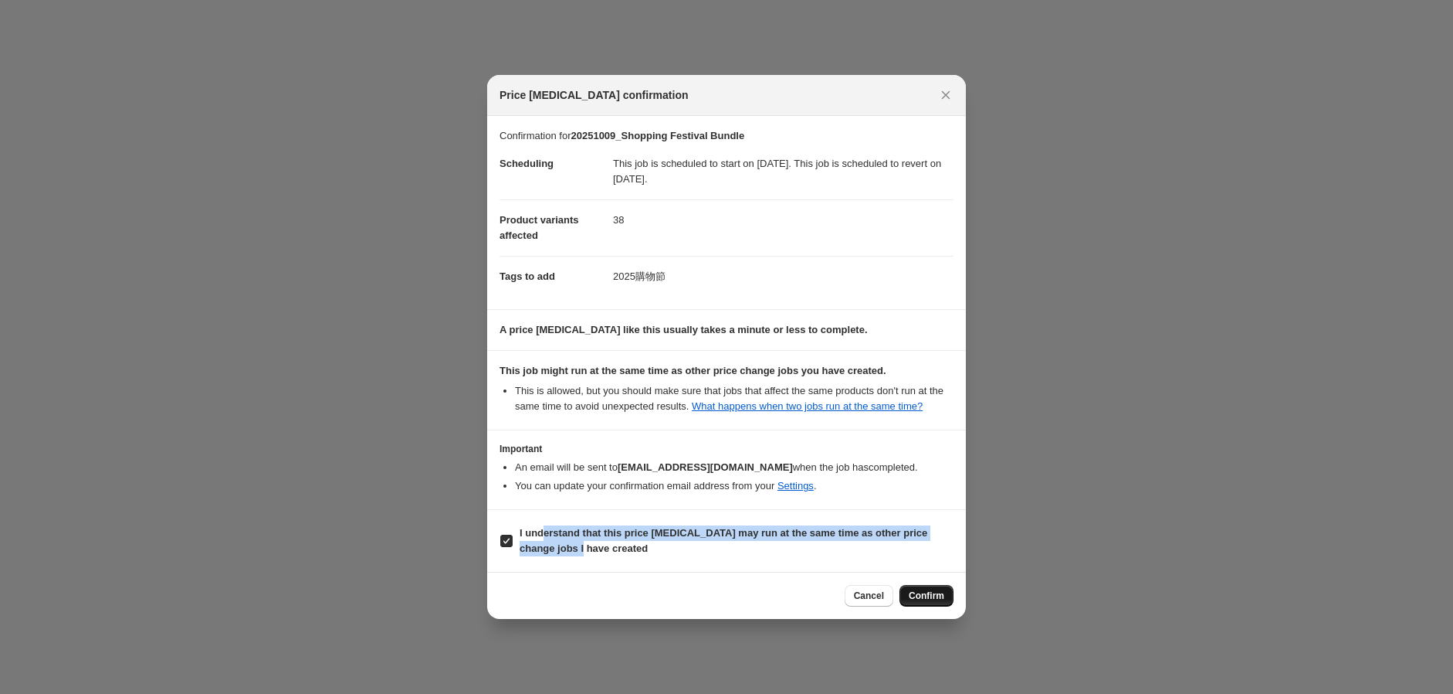
click at [939, 598] on span "Confirm" at bounding box center [927, 595] width 36 height 12
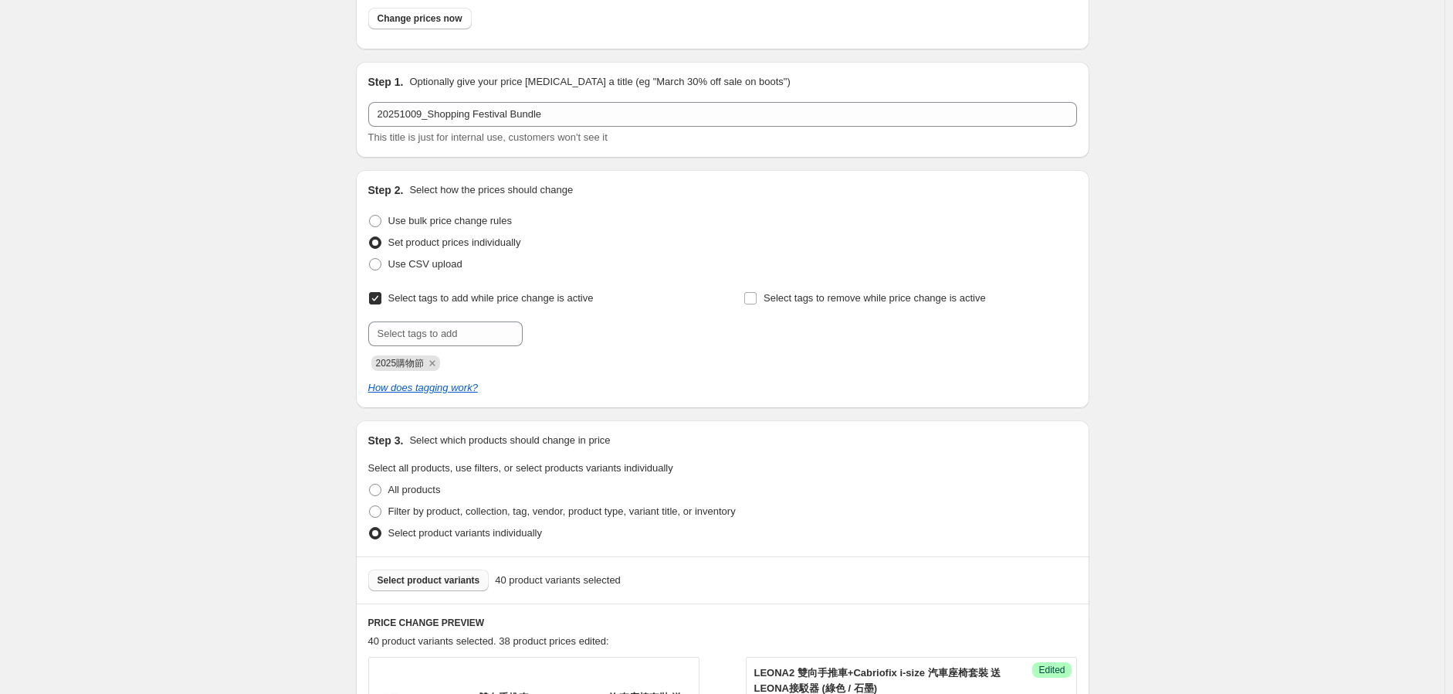
scroll to position [0, 0]
